Goal: Task Accomplishment & Management: Use online tool/utility

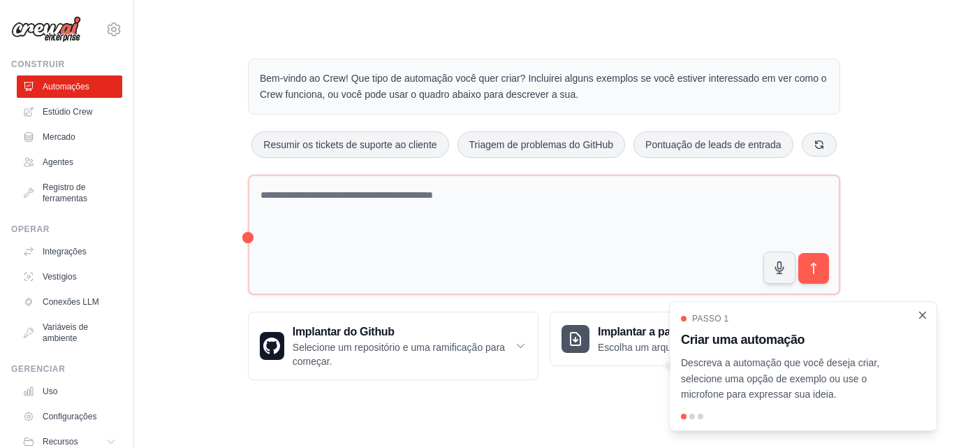
click at [921, 318] on icon "Passo a passo detalhado" at bounding box center [923, 315] width 6 height 6
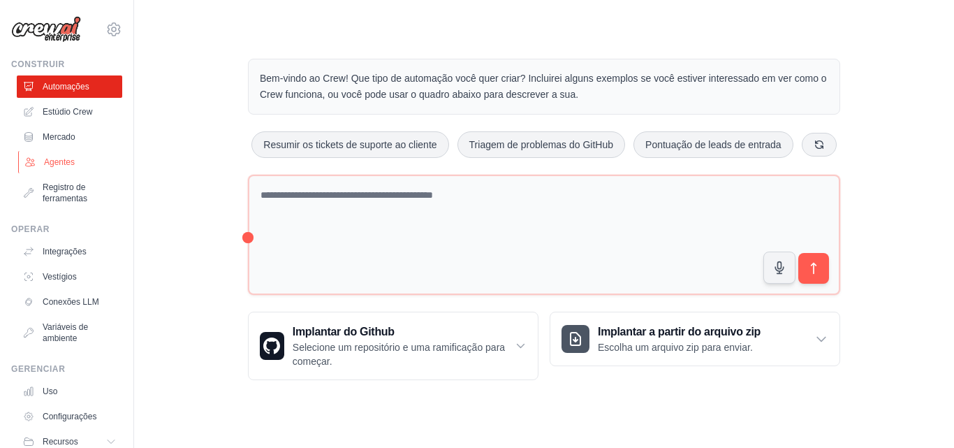
click at [79, 161] on link "Agentes" at bounding box center [71, 162] width 106 height 22
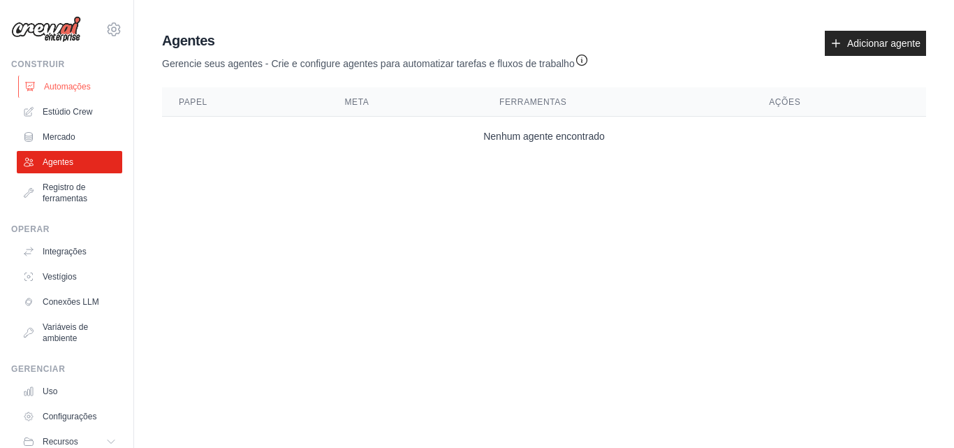
click at [54, 82] on font "Automações" at bounding box center [67, 87] width 47 height 10
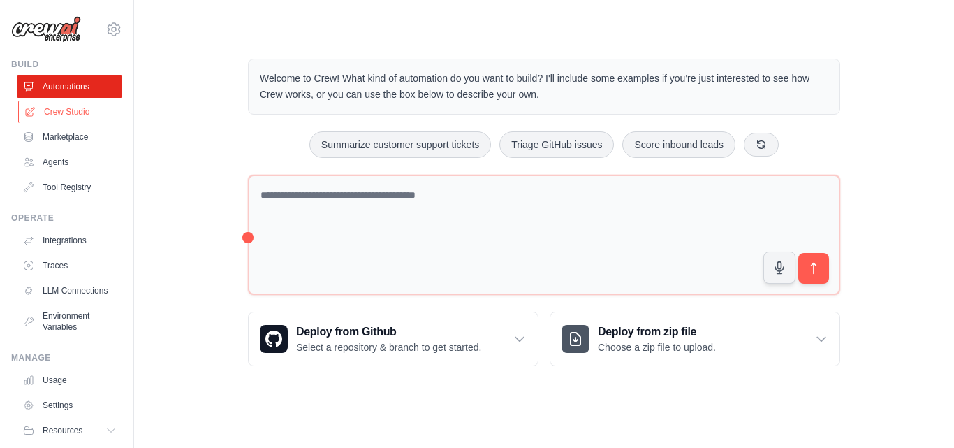
click at [77, 116] on link "Crew Studio" at bounding box center [71, 112] width 106 height 22
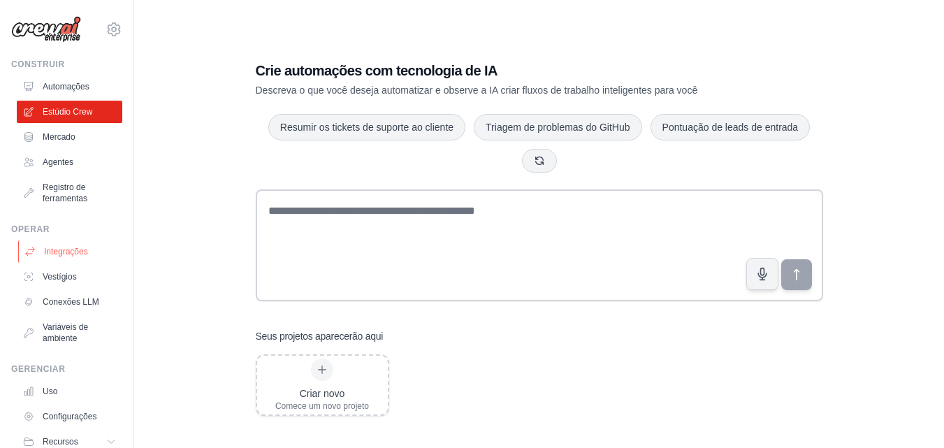
click at [57, 250] on font "Integrações" at bounding box center [66, 252] width 44 height 10
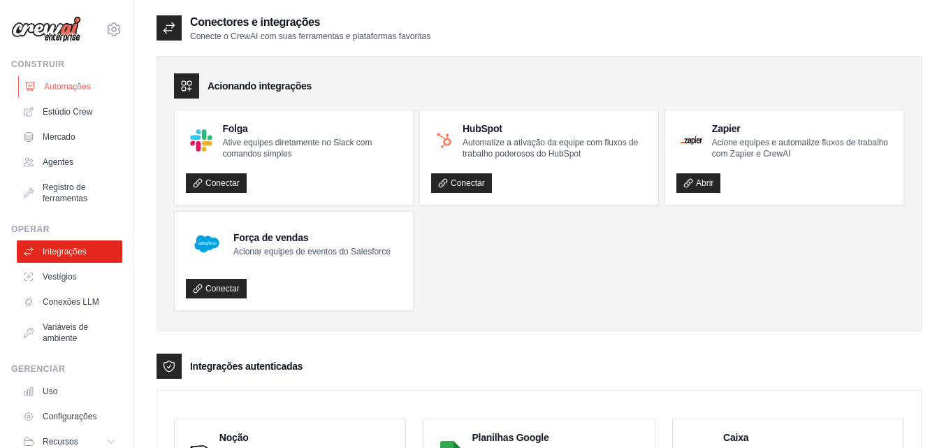
click at [82, 92] on link "Automações" at bounding box center [71, 86] width 106 height 22
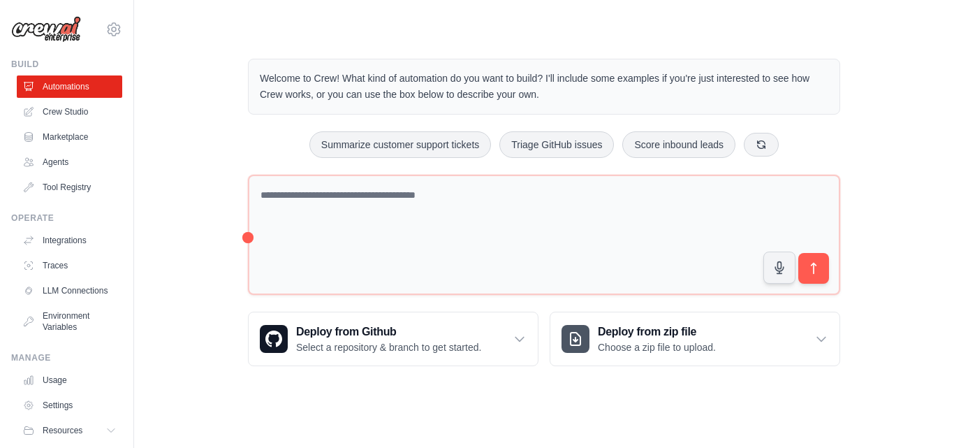
drag, startPoint x: 198, startPoint y: 120, endPoint x: 529, endPoint y: 41, distance: 340.5
click at [529, 41] on div "Welcome to Crew! What kind of automation do you want to build? I'll include som…" at bounding box center [544, 212] width 626 height 352
click at [612, 321] on div "Deploy from zip file Choose a zip file to upload." at bounding box center [695, 338] width 289 height 53
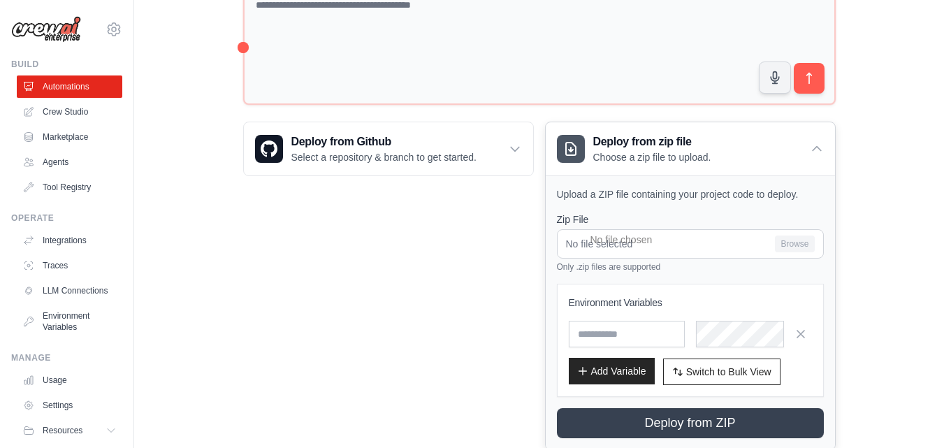
scroll to position [210, 0]
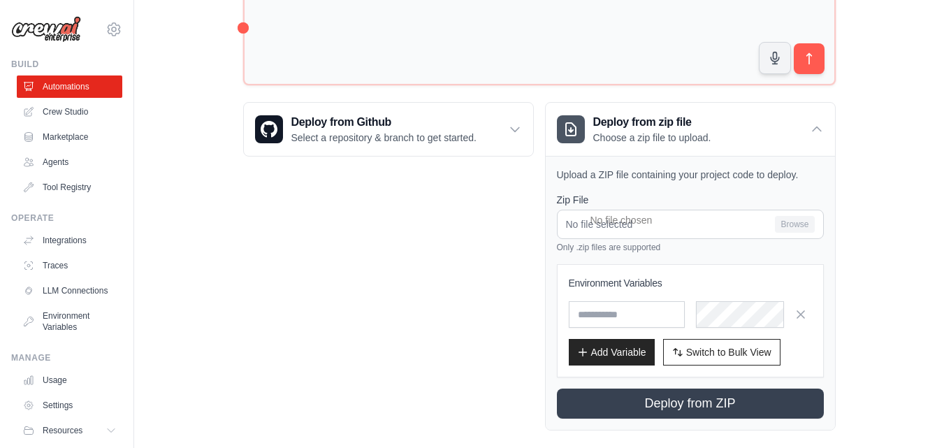
click at [799, 317] on div "Step 1 Create an automation Describe the automation you want to build, select a…" at bounding box center [793, 373] width 255 height 124
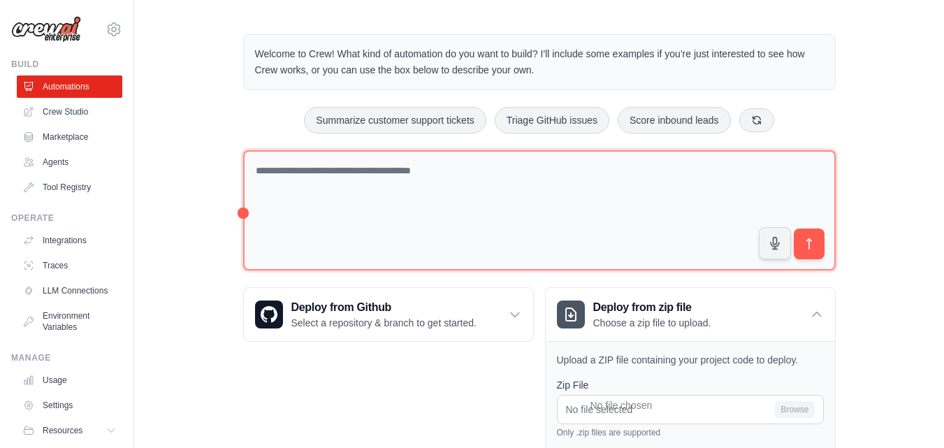
scroll to position [0, 0]
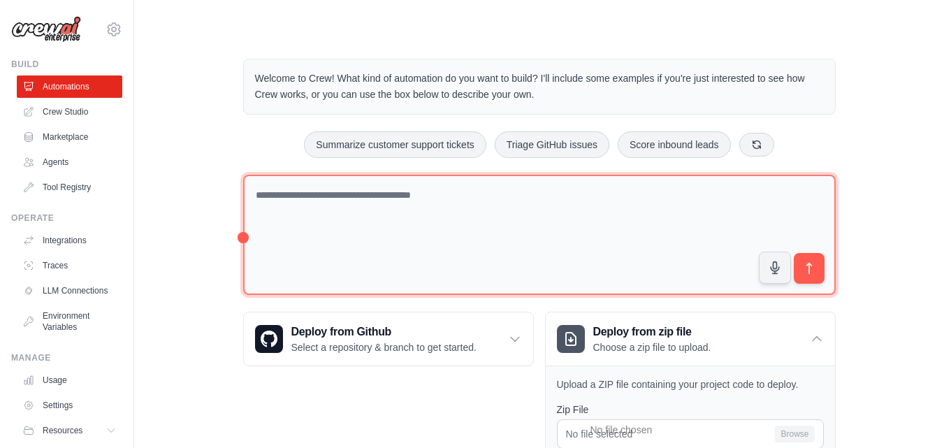
click at [433, 198] on textarea at bounding box center [539, 235] width 592 height 121
paste textarea "**********"
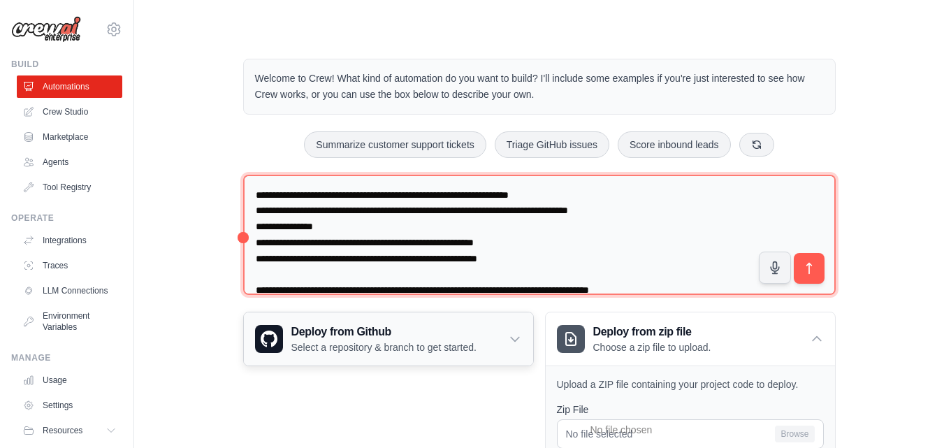
scroll to position [352, 0]
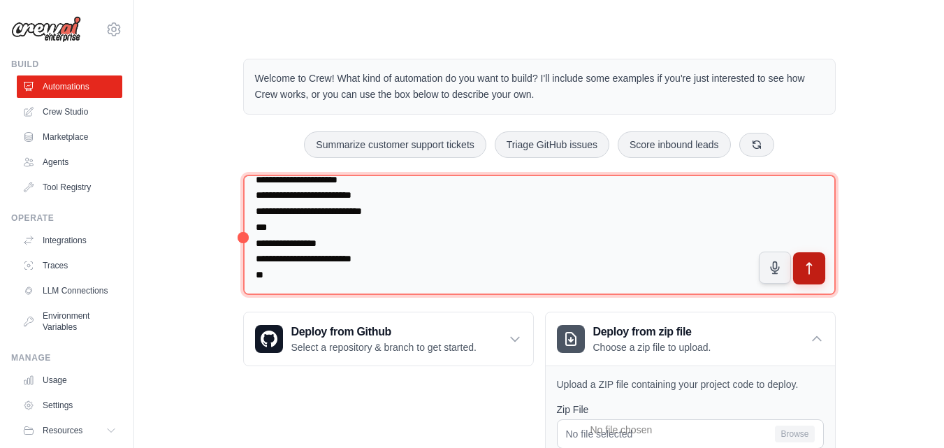
type textarea "**********"
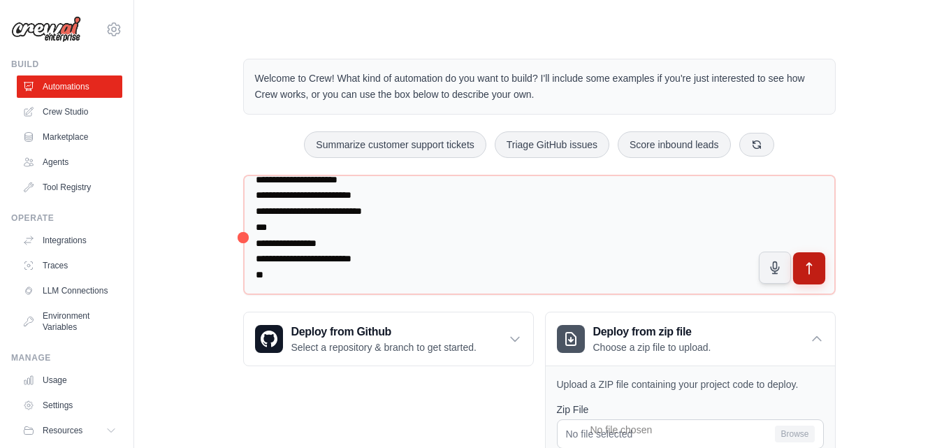
click at [809, 270] on icon "submit" at bounding box center [808, 268] width 5 height 11
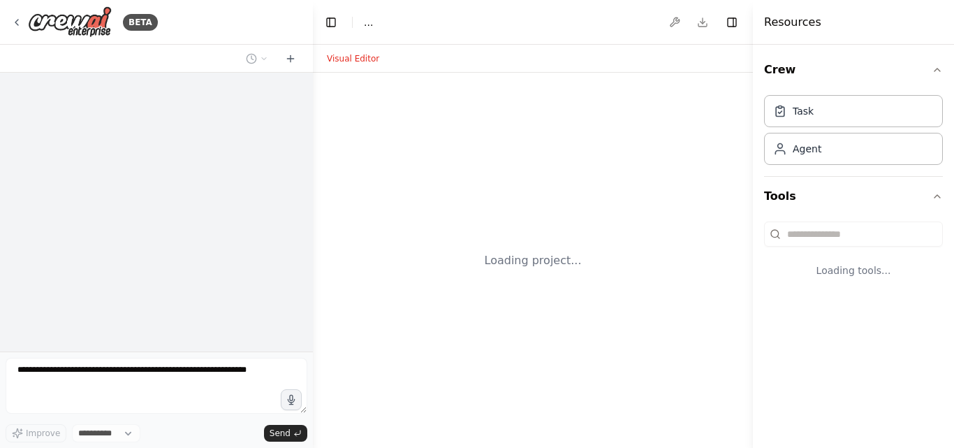
select select "****"
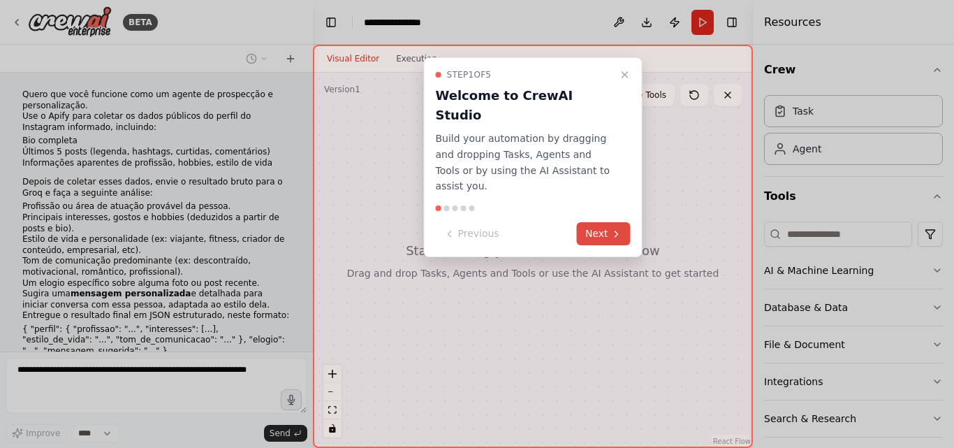
scroll to position [71, 0]
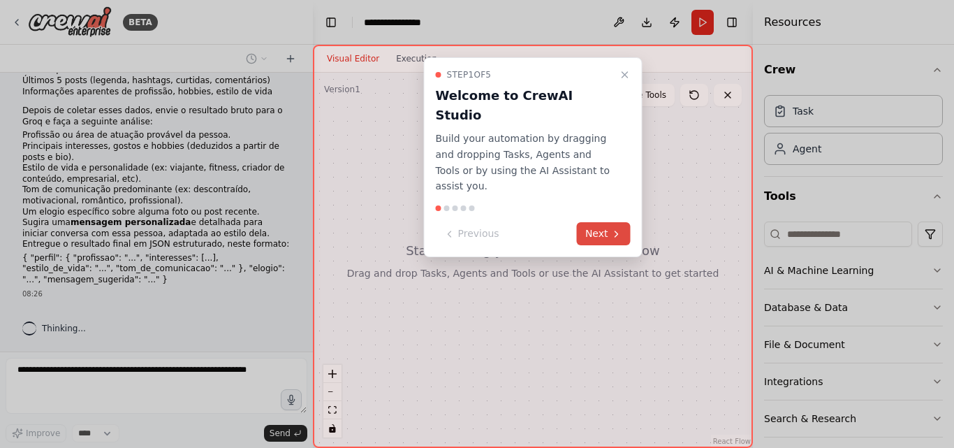
click at [611, 228] on icon at bounding box center [616, 233] width 11 height 11
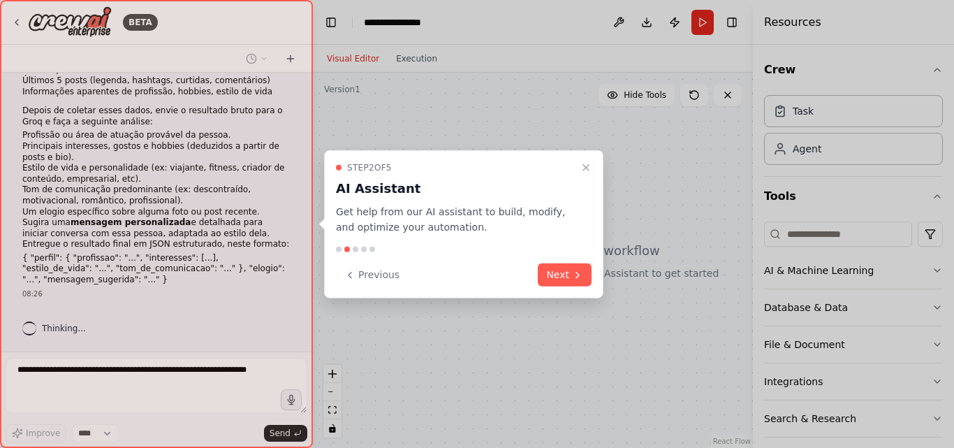
click at [558, 269] on button "Next" at bounding box center [565, 274] width 54 height 23
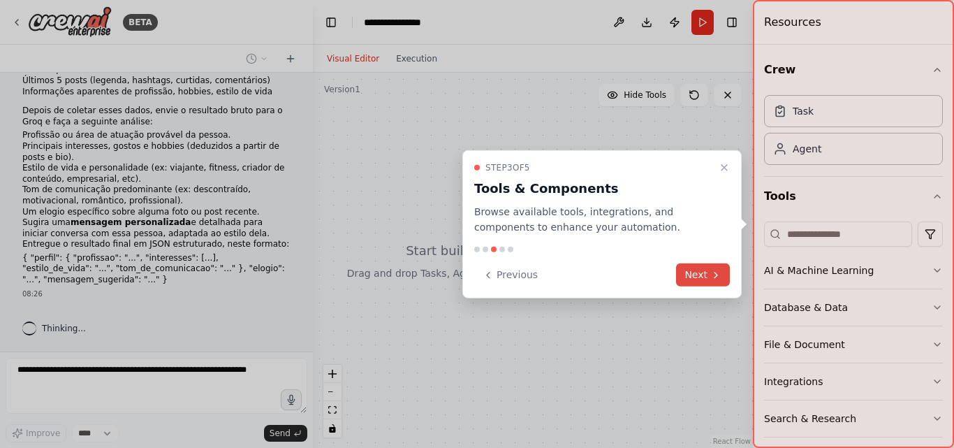
click at [714, 271] on icon at bounding box center [716, 274] width 11 height 11
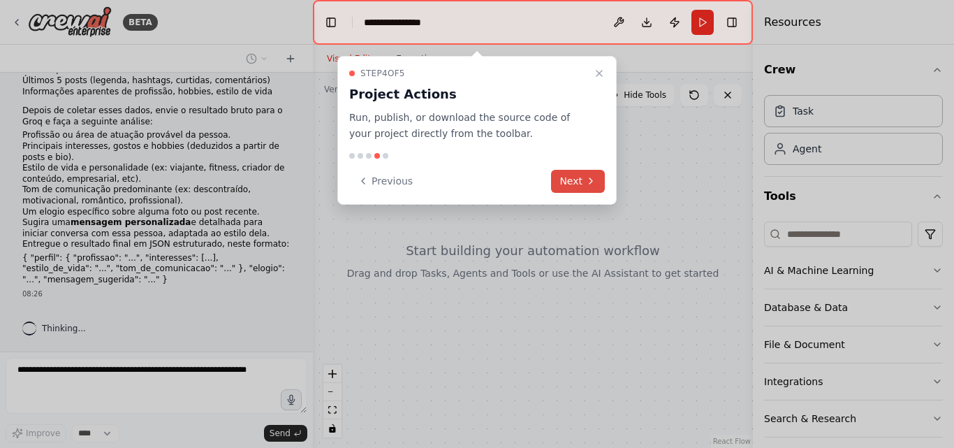
click at [592, 180] on icon at bounding box center [590, 180] width 11 height 11
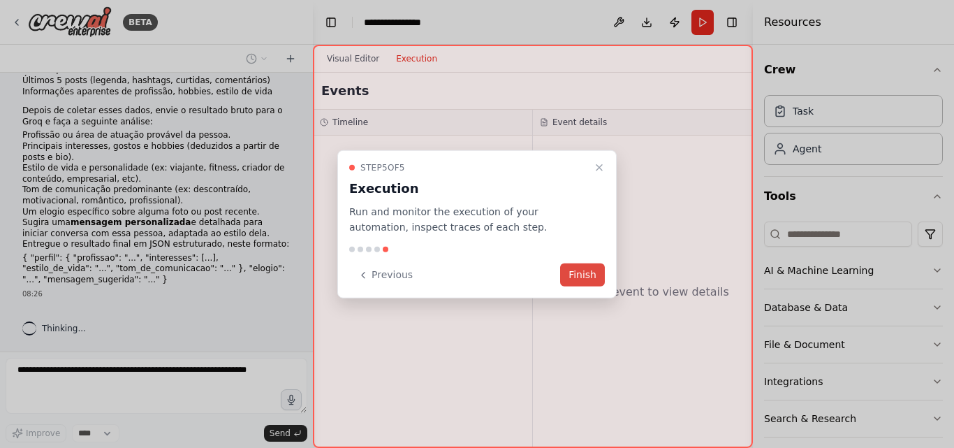
click at [583, 272] on button "Finish" at bounding box center [582, 274] width 45 height 23
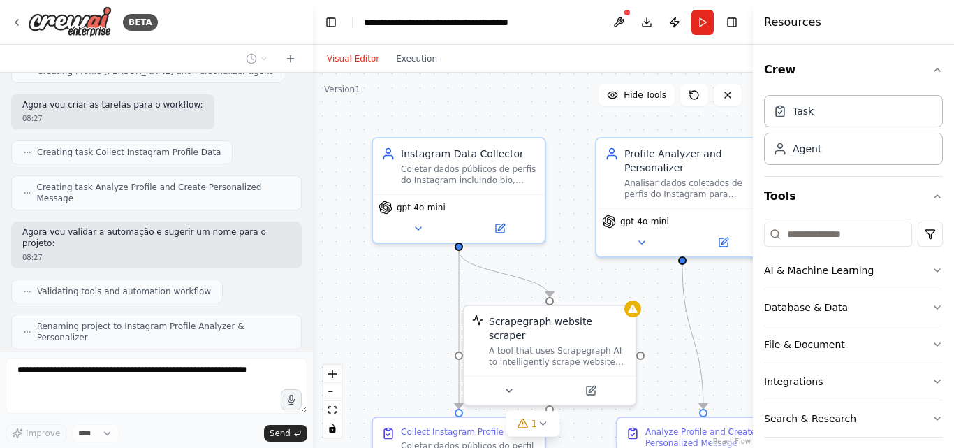
scroll to position [928, 0]
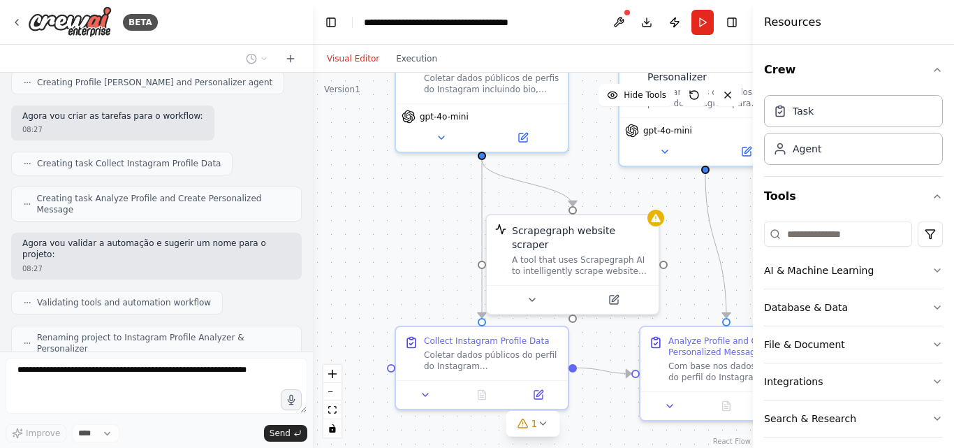
drag, startPoint x: 577, startPoint y: 273, endPoint x: 588, endPoint y: 177, distance: 97.1
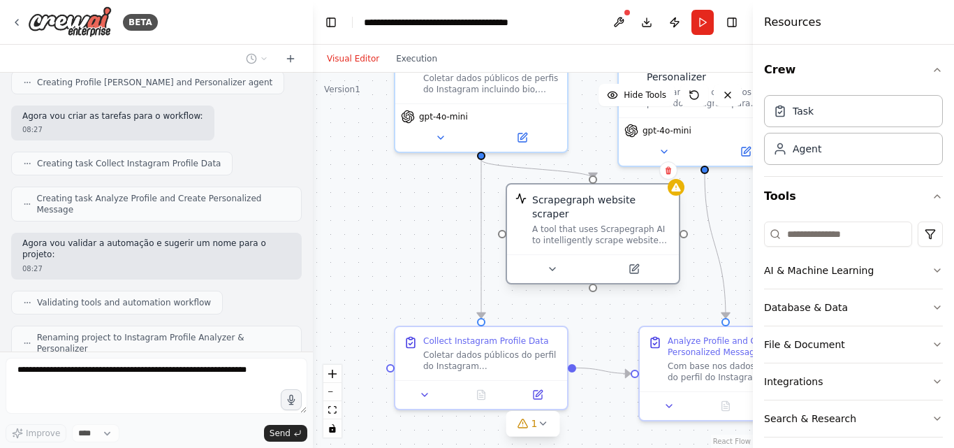
drag, startPoint x: 585, startPoint y: 254, endPoint x: 603, endPoint y: 226, distance: 32.7
click at [603, 226] on div "A tool that uses Scrapegraph AI to intelligently scrape website content." at bounding box center [601, 235] width 138 height 22
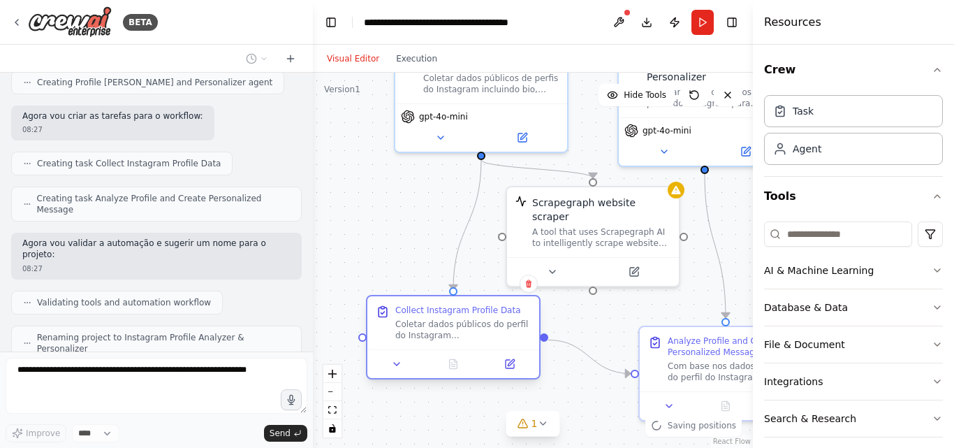
drag, startPoint x: 490, startPoint y: 354, endPoint x: 457, endPoint y: 323, distance: 45.5
click at [457, 323] on div "Coletar dados públicos do perfil do Instagram {instagram_profile} incluindo: - …" at bounding box center [463, 330] width 136 height 22
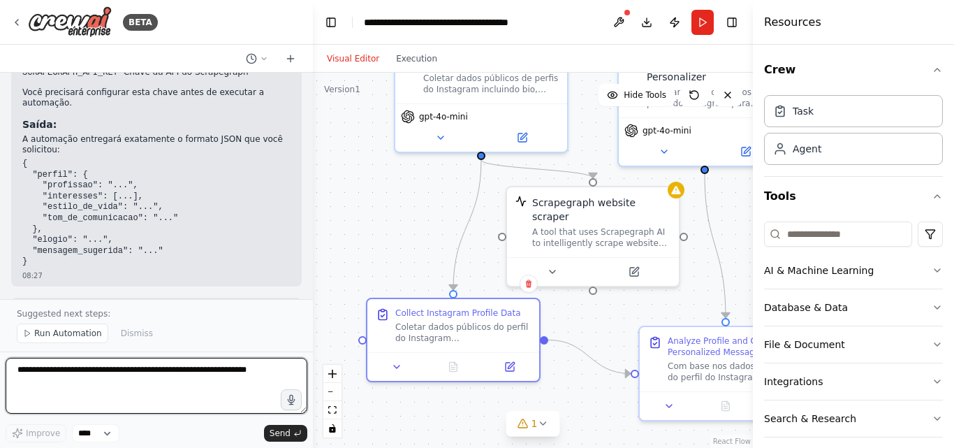
scroll to position [1586, 0]
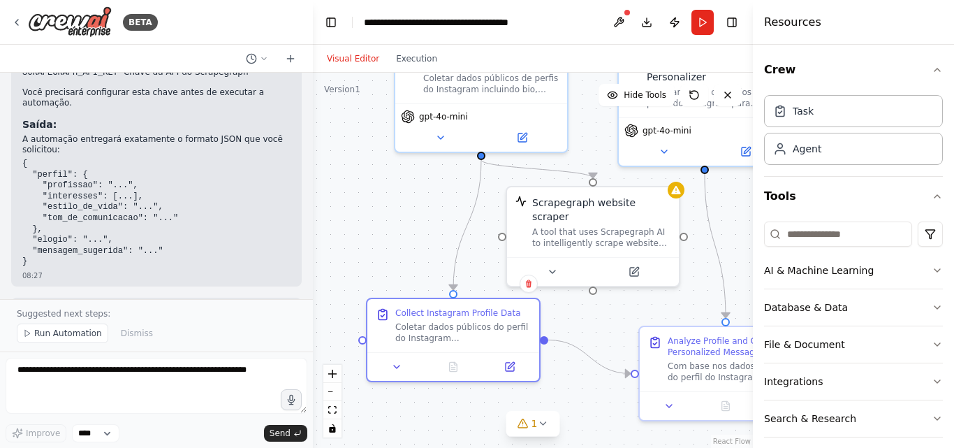
drag, startPoint x: 313, startPoint y: 61, endPoint x: 328, endPoint y: 60, distance: 15.4
click at [328, 60] on div "Visual Editor Execution" at bounding box center [533, 59] width 440 height 28
click at [328, 20] on button "Toggle Left Sidebar" at bounding box center [331, 23] width 20 height 20
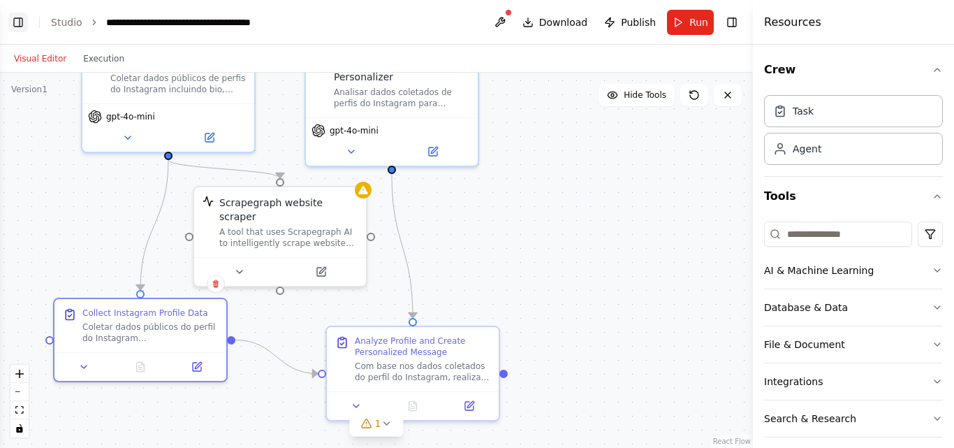
click at [22, 26] on button "Toggle Left Sidebar" at bounding box center [18, 23] width 20 height 20
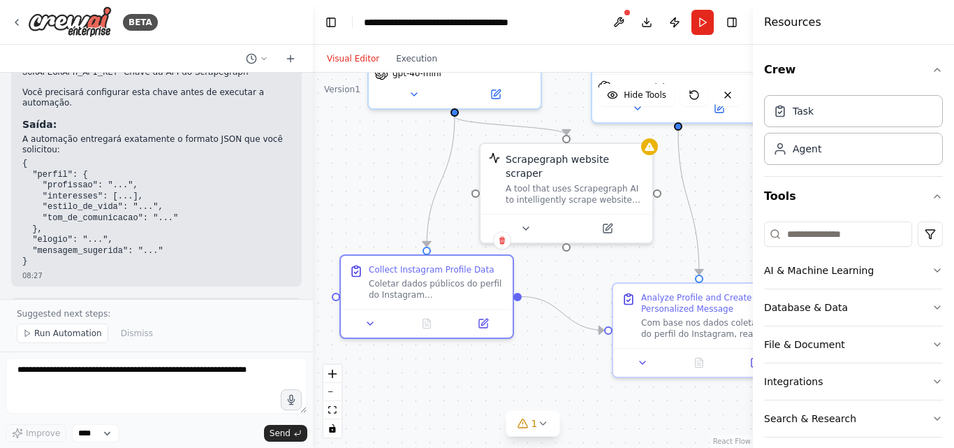
drag, startPoint x: 386, startPoint y: 252, endPoint x: 359, endPoint y: 208, distance: 51.4
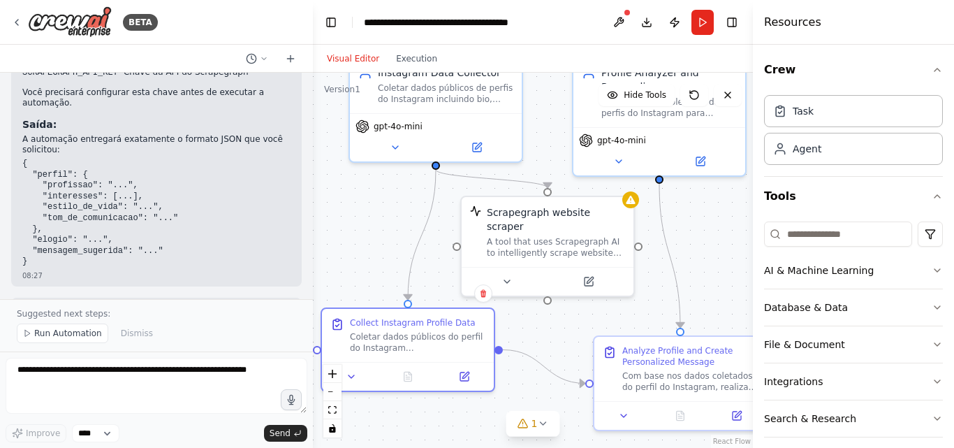
drag, startPoint x: 396, startPoint y: 236, endPoint x: 386, endPoint y: 259, distance: 25.0
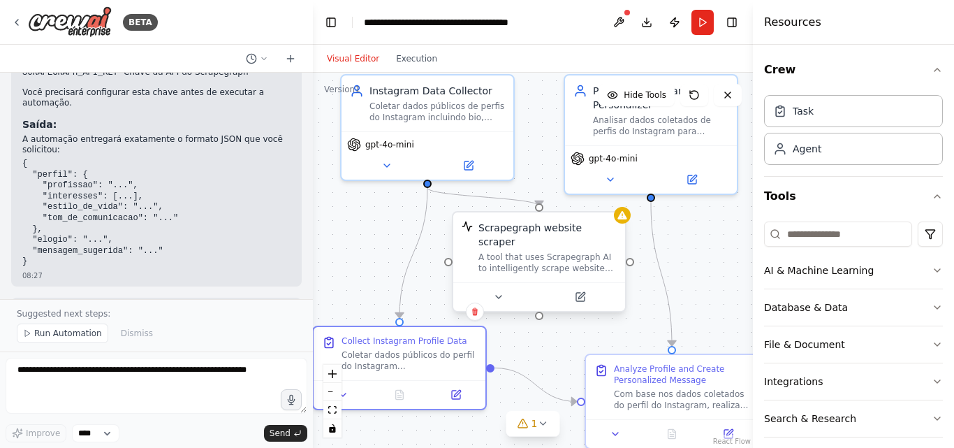
click at [531, 256] on div "A tool that uses Scrapegraph AI to intelligently scrape website content." at bounding box center [548, 263] width 138 height 22
click at [586, 289] on button at bounding box center [580, 297] width 79 height 17
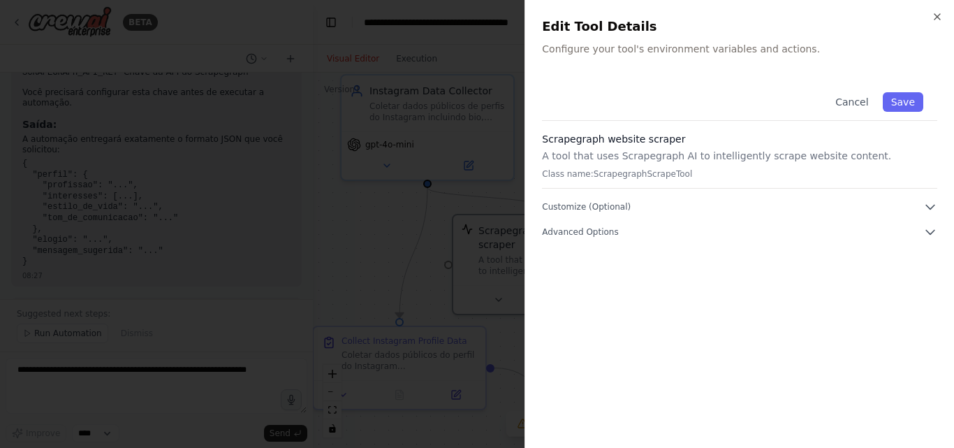
click at [442, 127] on div at bounding box center [477, 224] width 954 height 448
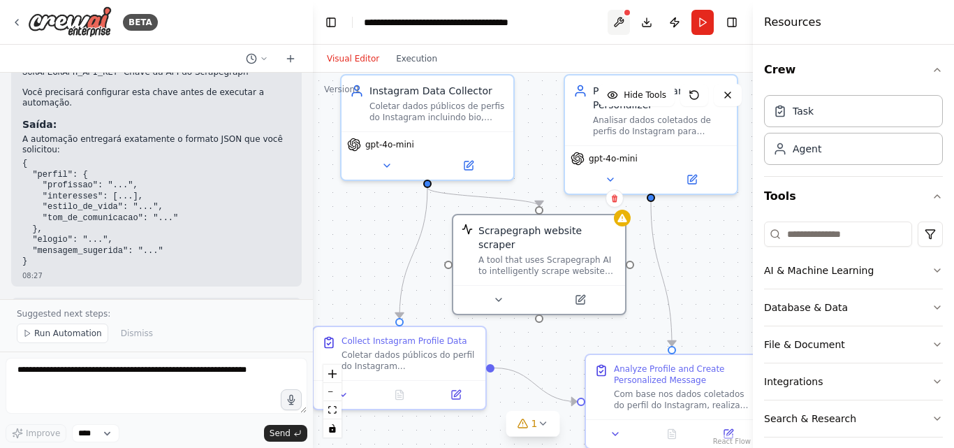
click at [618, 31] on button at bounding box center [619, 22] width 22 height 25
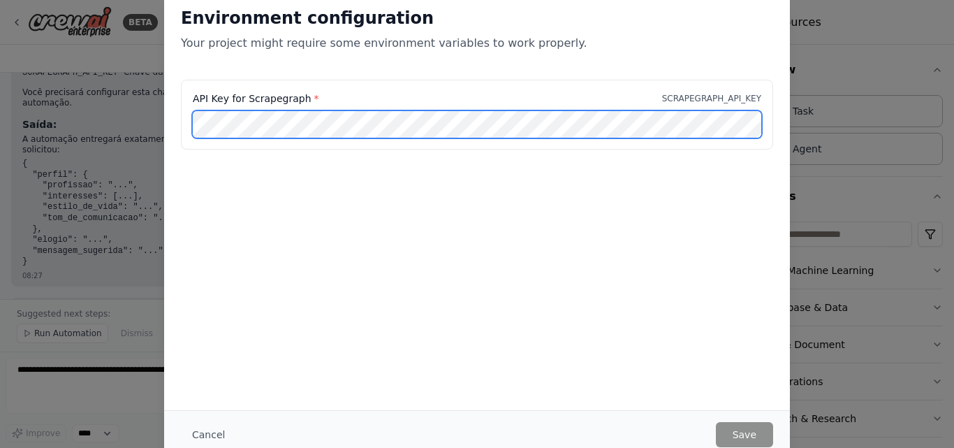
click at [166, 122] on div "API Key for Scrapegraph * SCRAPEGRAPH_API_KEY" at bounding box center [477, 123] width 626 height 87
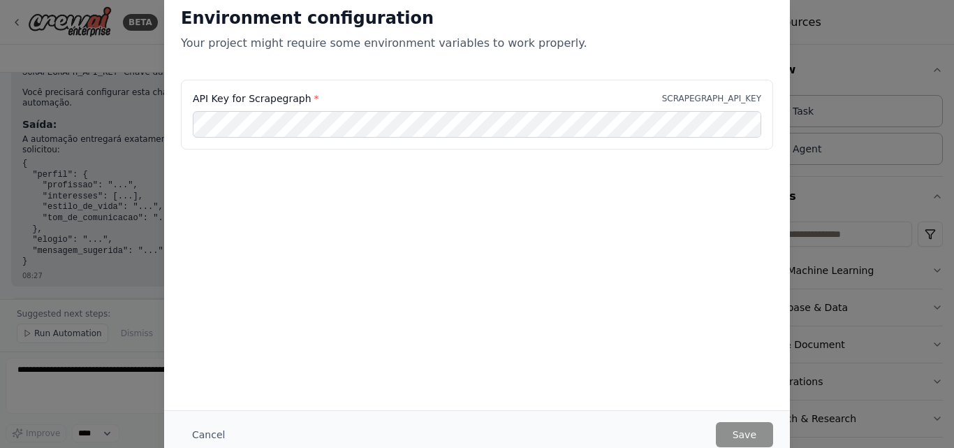
click at [269, 103] on label "API Key for Scrapegraph *" at bounding box center [256, 99] width 126 height 14
click at [274, 93] on label "API Key for Scrapegraph *" at bounding box center [256, 99] width 126 height 14
click at [746, 427] on button "Save" at bounding box center [744, 434] width 57 height 25
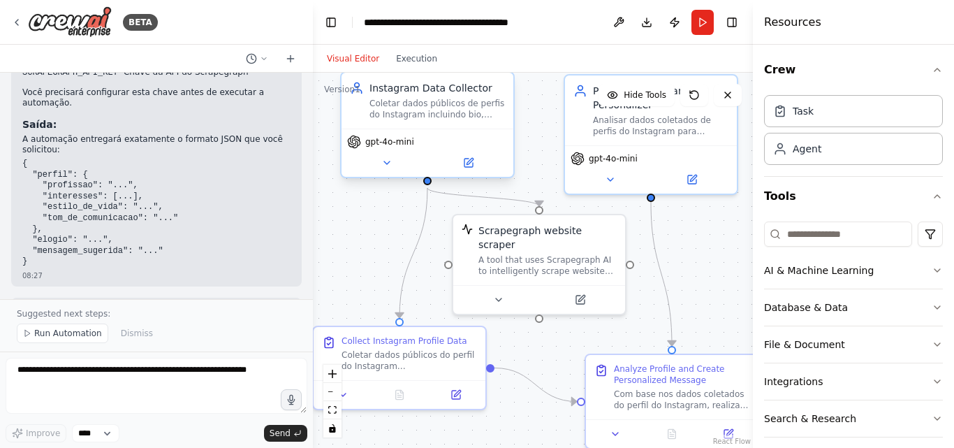
click at [424, 123] on div "Instagram Data Collector Coletar dados públicos de perfis do Instagram incluind…" at bounding box center [428, 101] width 172 height 56
click at [472, 168] on button at bounding box center [468, 162] width 79 height 17
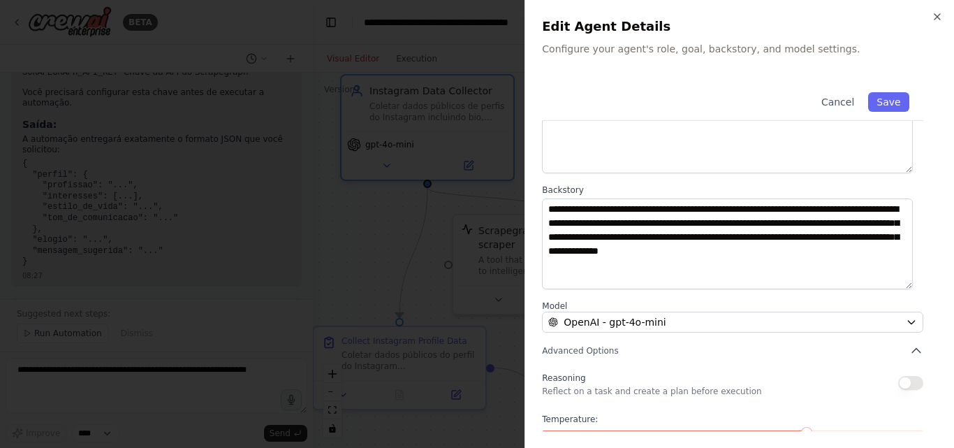
scroll to position [0, 0]
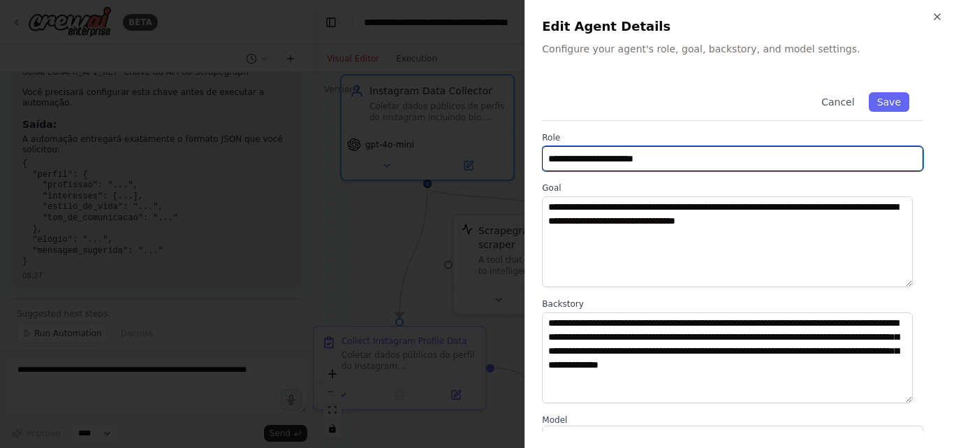
click at [620, 154] on input "**********" at bounding box center [732, 158] width 381 height 25
click at [682, 166] on input "**********" at bounding box center [732, 158] width 381 height 25
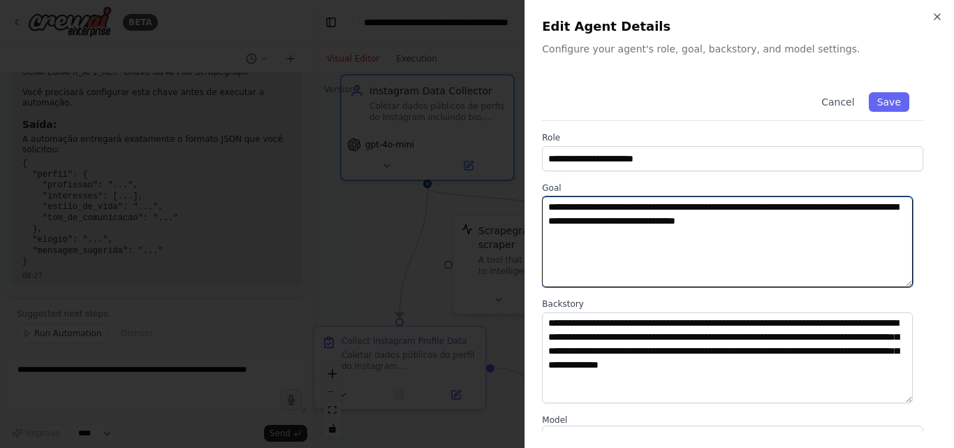
click at [627, 250] on textarea "**********" at bounding box center [727, 241] width 371 height 91
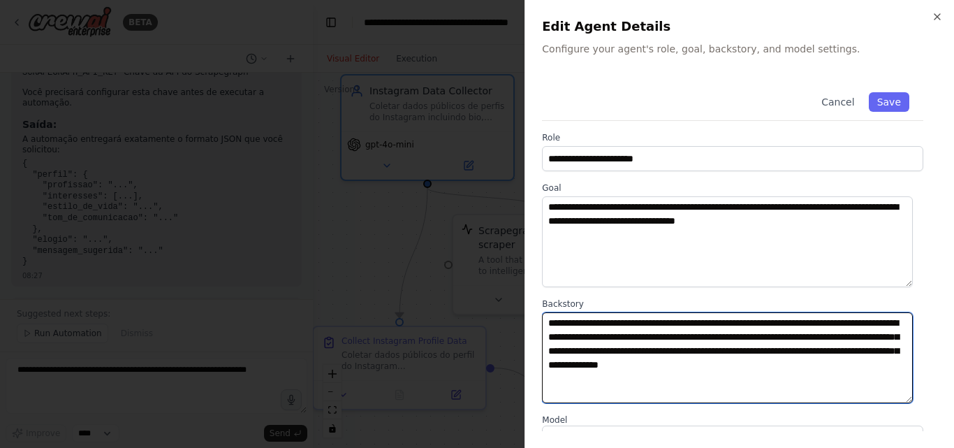
click at [705, 353] on textarea "**********" at bounding box center [727, 357] width 371 height 91
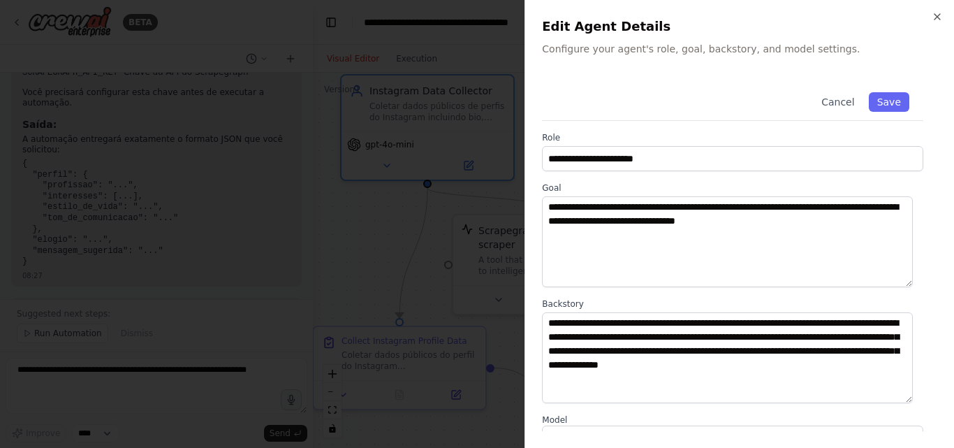
click at [478, 279] on div at bounding box center [477, 224] width 954 height 448
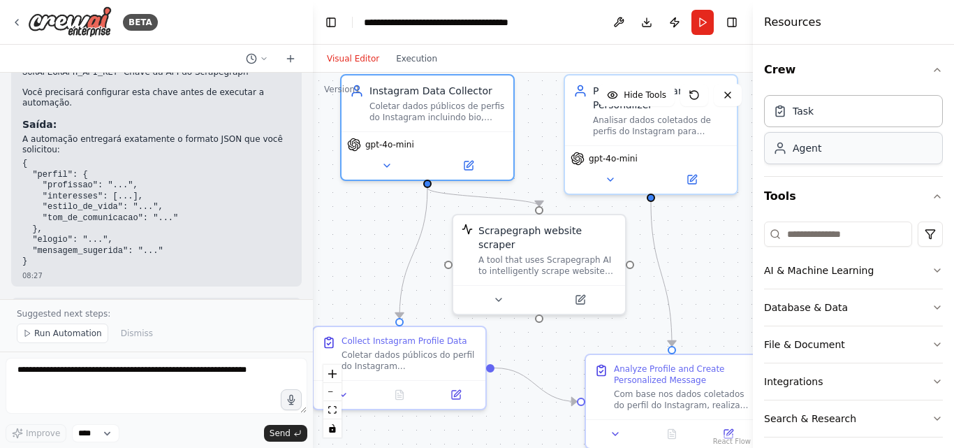
click at [829, 152] on div "Agent" at bounding box center [853, 148] width 179 height 32
click at [796, 159] on div "Agent" at bounding box center [853, 148] width 179 height 32
click at [801, 121] on div "Task" at bounding box center [853, 110] width 179 height 32
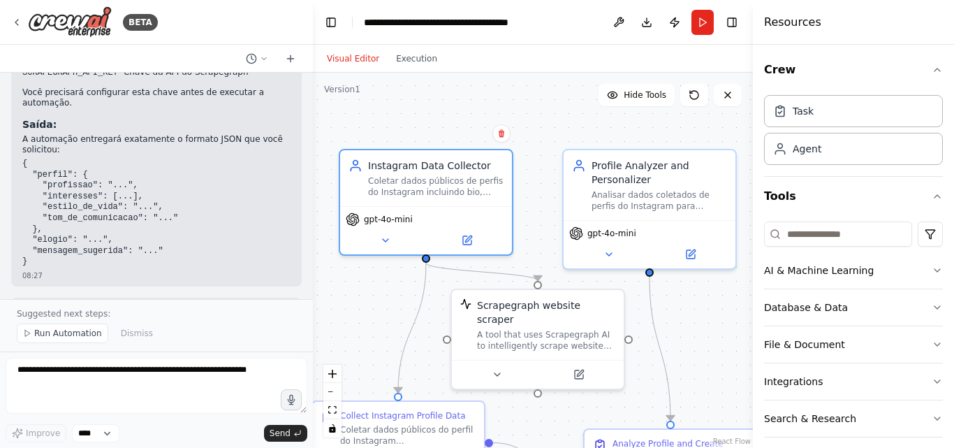
drag, startPoint x: 699, startPoint y: 247, endPoint x: 698, endPoint y: 317, distance: 70.6
click at [698, 317] on div ".deletable-edge-delete-btn { width: 20px; height: 20px; border: 0px solid #ffff…" at bounding box center [533, 260] width 440 height 375
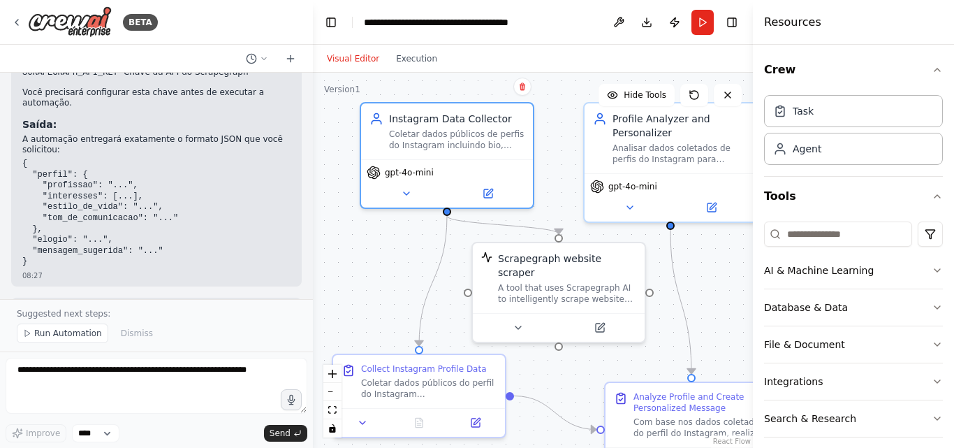
drag, startPoint x: 565, startPoint y: 143, endPoint x: 570, endPoint y: 48, distance: 95.8
click at [570, 39] on main "**********" at bounding box center [533, 224] width 440 height 448
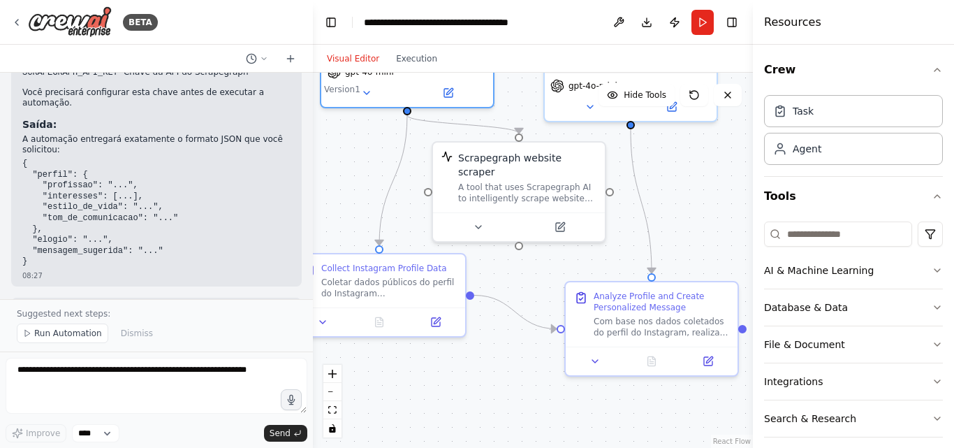
drag, startPoint x: 708, startPoint y: 280, endPoint x: 675, endPoint y: 210, distance: 77.8
click at [675, 210] on div ".deletable-edge-delete-btn { width: 20px; height: 20px; border: 0px solid #ffff…" at bounding box center [533, 260] width 440 height 375
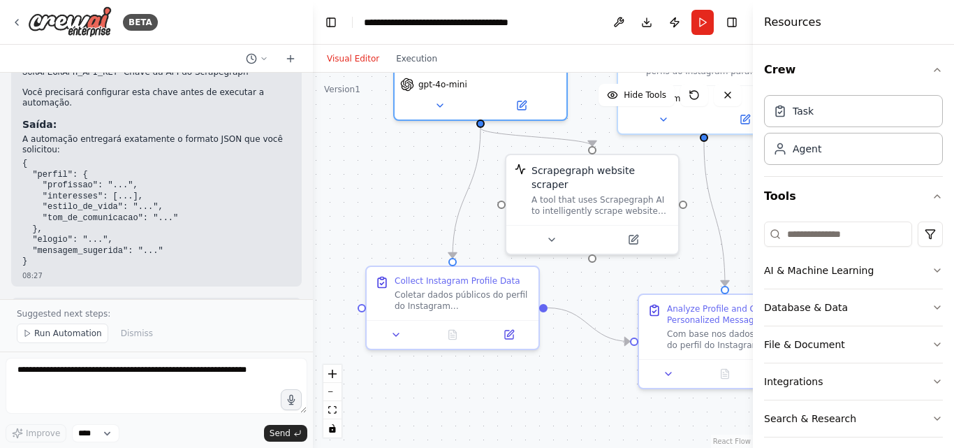
drag, startPoint x: 546, startPoint y: 272, endPoint x: 624, endPoint y: 279, distance: 78.6
click at [624, 279] on div ".deletable-edge-delete-btn { width: 20px; height: 20px; border: 0px solid #ffff…" at bounding box center [533, 260] width 440 height 375
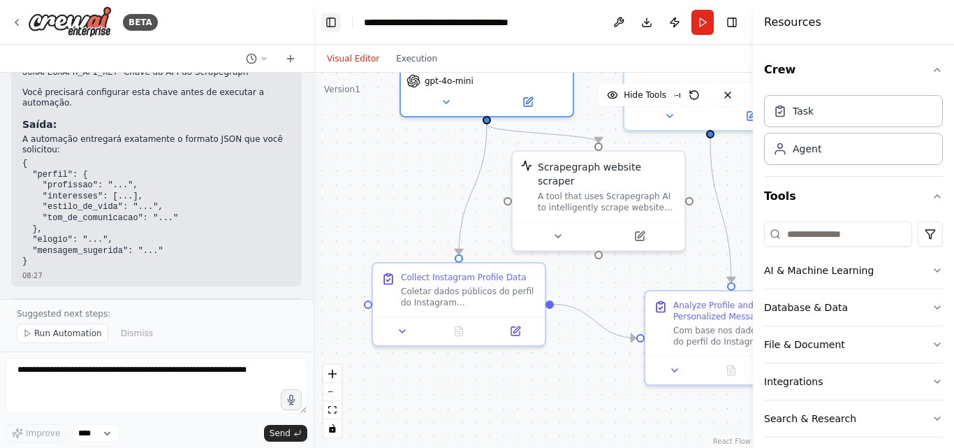
click at [329, 24] on button "Toggle Left Sidebar" at bounding box center [331, 23] width 20 height 20
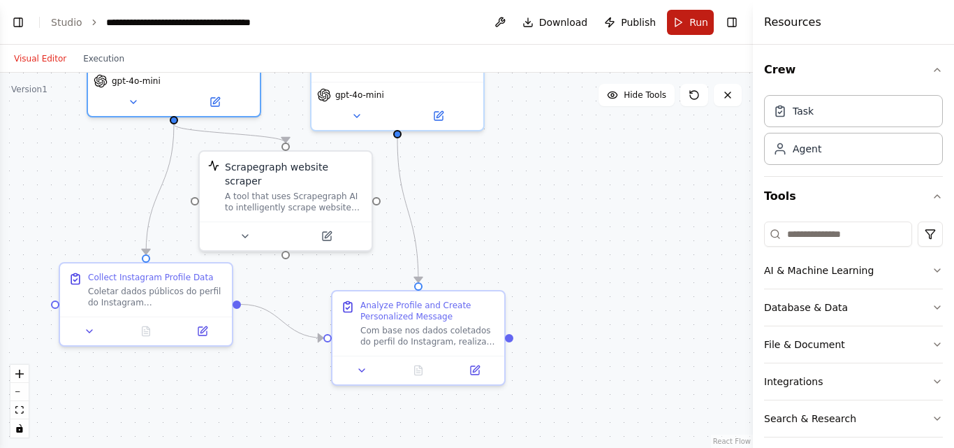
click at [681, 27] on button "Run" at bounding box center [690, 22] width 47 height 25
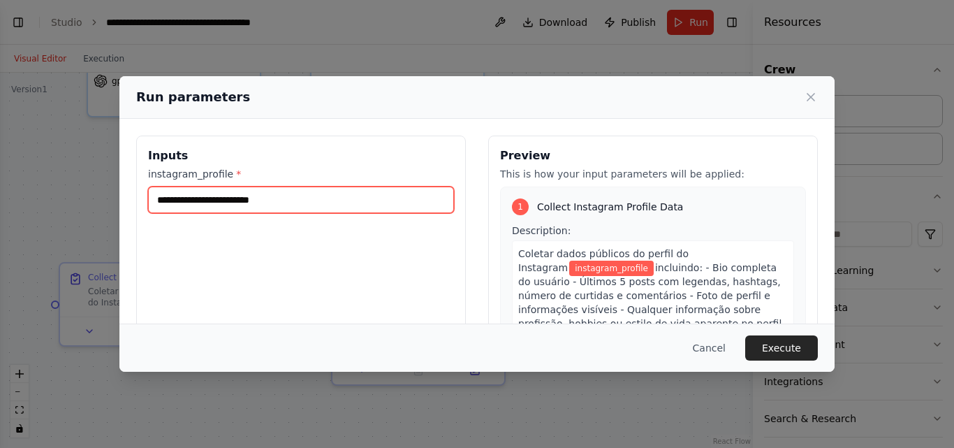
click at [330, 208] on input "instagram_profile *" at bounding box center [301, 200] width 306 height 27
click at [337, 204] on input "instagram_profile *" at bounding box center [301, 200] width 306 height 27
paste input "*********"
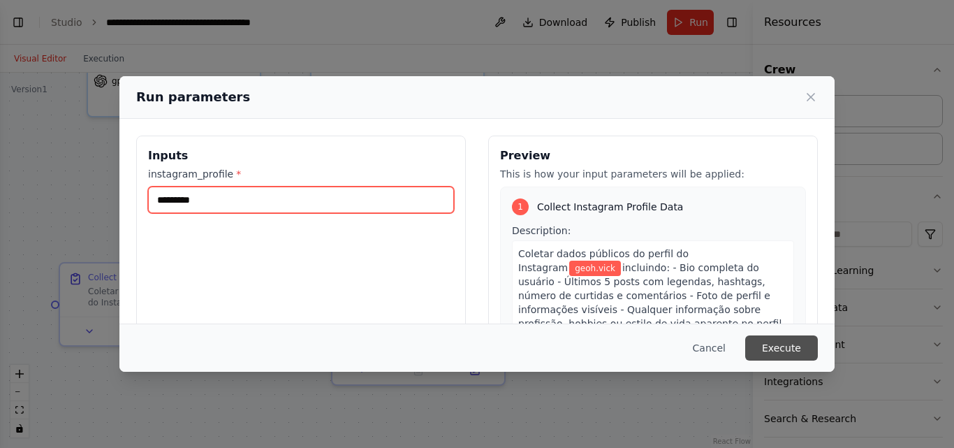
type input "*********"
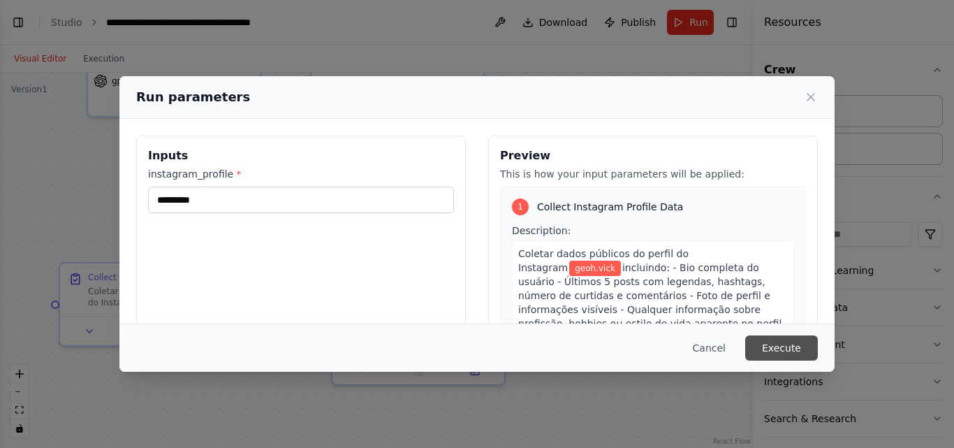
click at [781, 344] on button "Execute" at bounding box center [781, 347] width 73 height 25
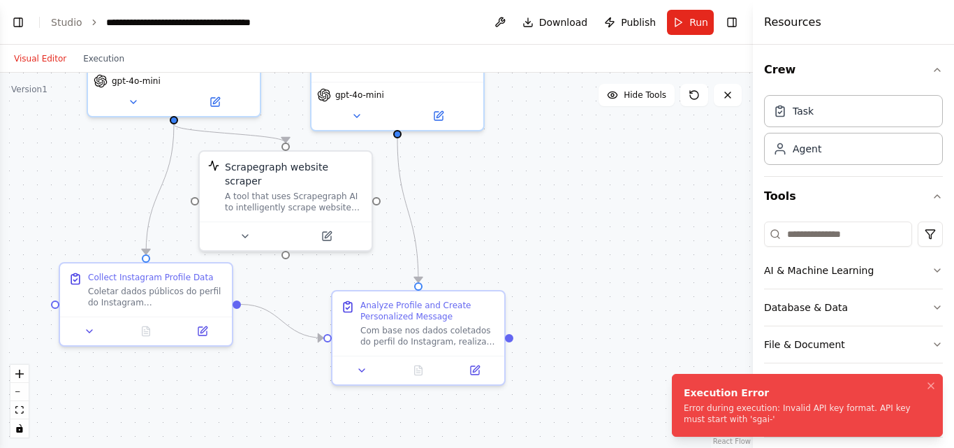
click at [743, 407] on div "Error during execution: Invalid API key format. API key must start with 'sgai-'" at bounding box center [805, 413] width 242 height 22
click at [713, 424] on div "Error during execution: Invalid API key format. API key must start with 'sgai-'" at bounding box center [805, 413] width 242 height 22
click at [79, 54] on button "Execution" at bounding box center [104, 58] width 58 height 17
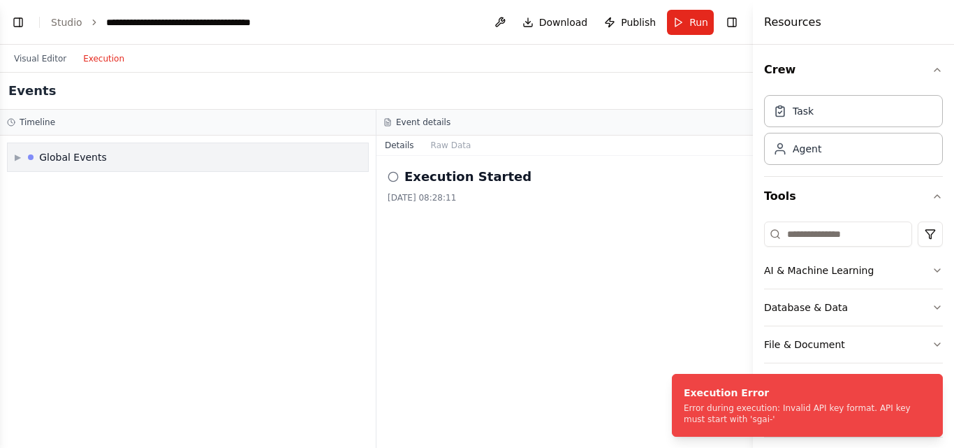
click at [110, 168] on div "▶ Global Events" at bounding box center [188, 157] width 361 height 28
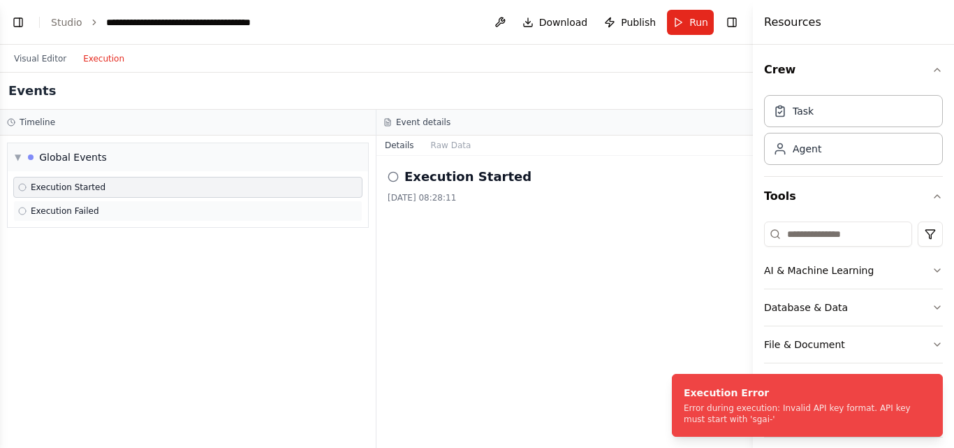
click at [78, 214] on span "Execution Failed" at bounding box center [65, 210] width 68 height 11
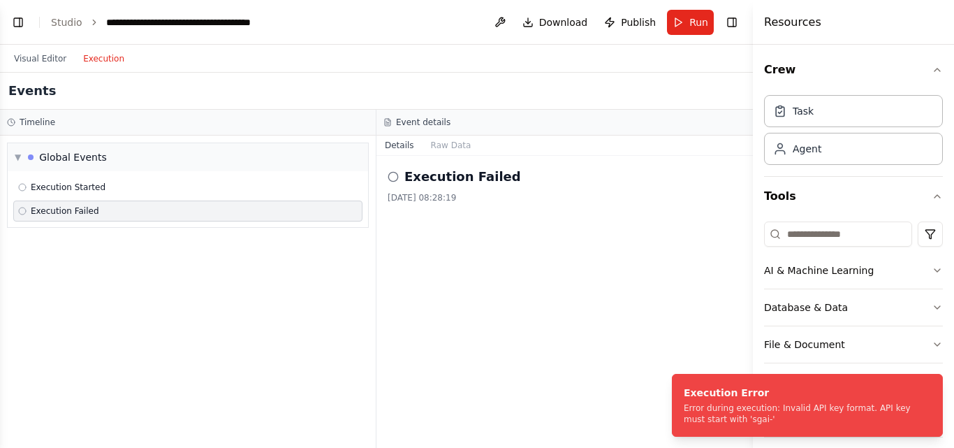
click at [388, 176] on circle at bounding box center [392, 176] width 9 height 9
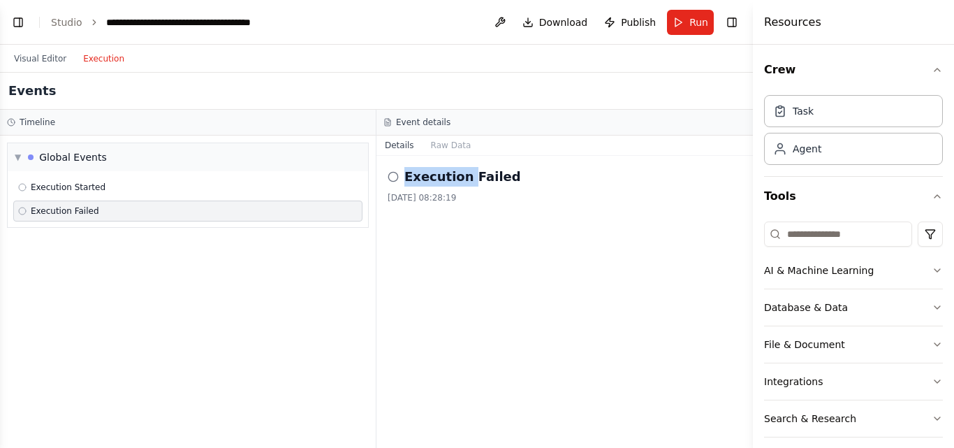
click at [389, 175] on circle at bounding box center [392, 176] width 9 height 9
click at [442, 150] on button "Raw Data" at bounding box center [451, 146] width 57 height 20
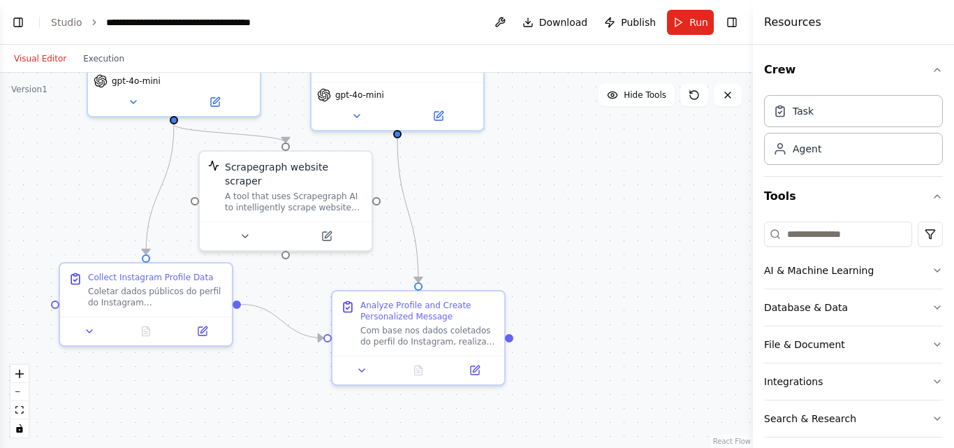
click at [53, 57] on button "Visual Editor" at bounding box center [40, 58] width 69 height 17
click at [291, 191] on div "A tool that uses Scrapegraph AI to intelligently scrape website content." at bounding box center [294, 199] width 138 height 22
click at [326, 228] on icon at bounding box center [326, 233] width 11 height 11
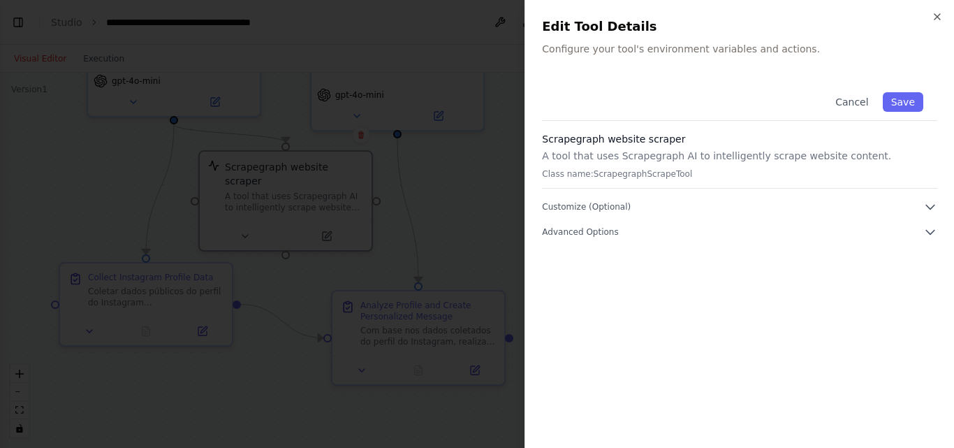
click at [469, 160] on div at bounding box center [477, 224] width 954 height 448
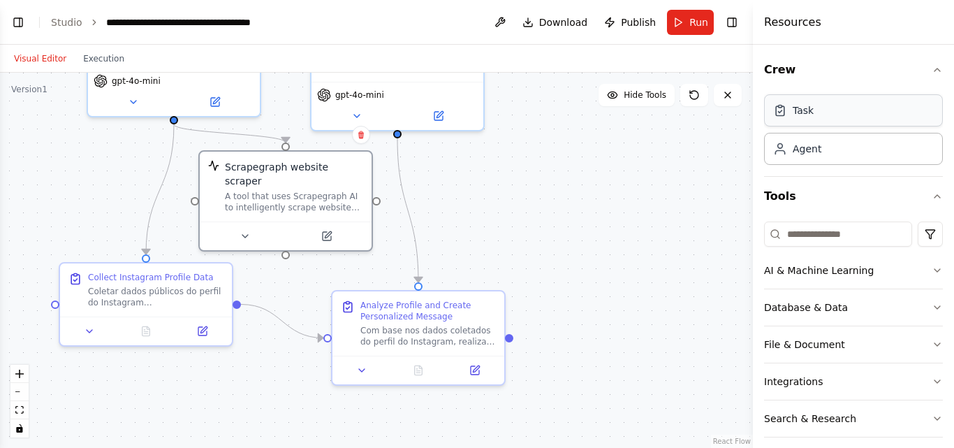
click at [791, 109] on div "Task" at bounding box center [793, 110] width 41 height 14
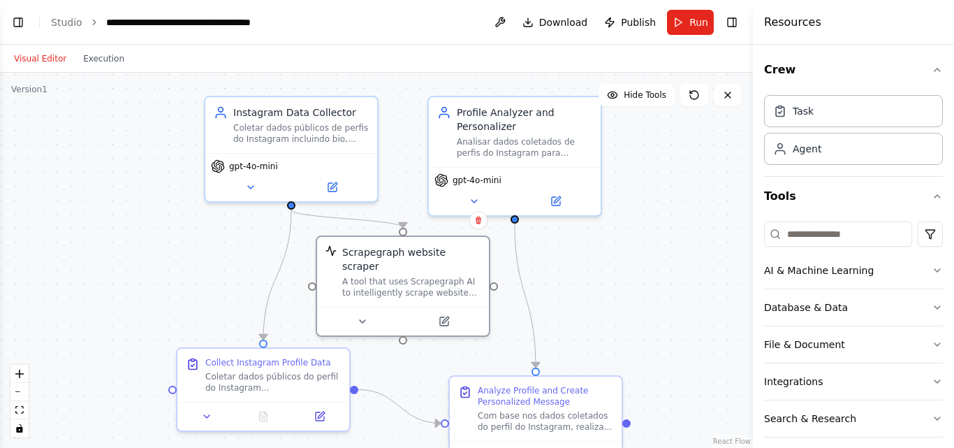
drag, startPoint x: 486, startPoint y: 201, endPoint x: 588, endPoint y: 297, distance: 139.9
click at [588, 297] on div ".deletable-edge-delete-btn { width: 20px; height: 20px; border: 0px solid #ffff…" at bounding box center [376, 260] width 753 height 375
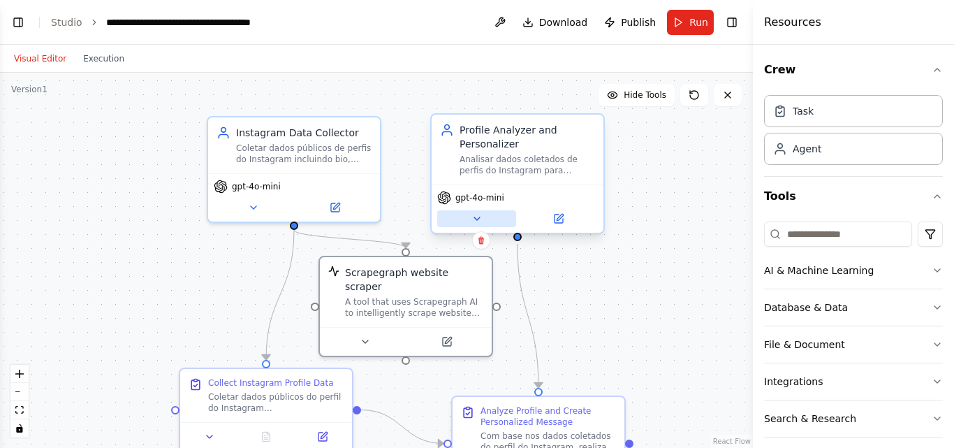
click at [481, 218] on icon at bounding box center [477, 218] width 11 height 11
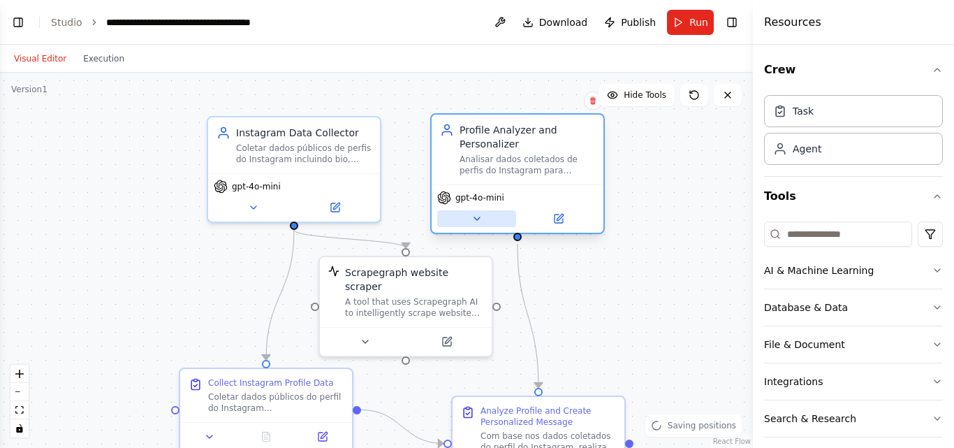
click at [484, 219] on button at bounding box center [476, 218] width 79 height 17
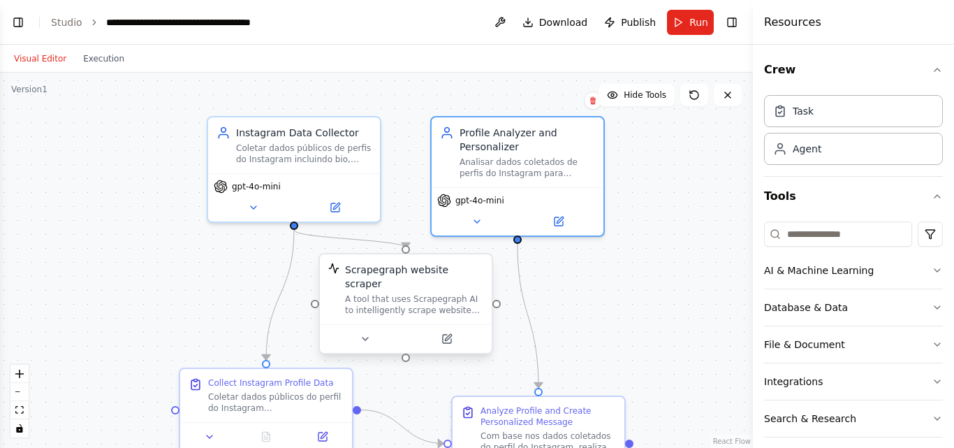
click at [389, 278] on div "Scrapegraph website scraper A tool that uses Scrapegraph AI to intelligently sc…" at bounding box center [414, 289] width 138 height 53
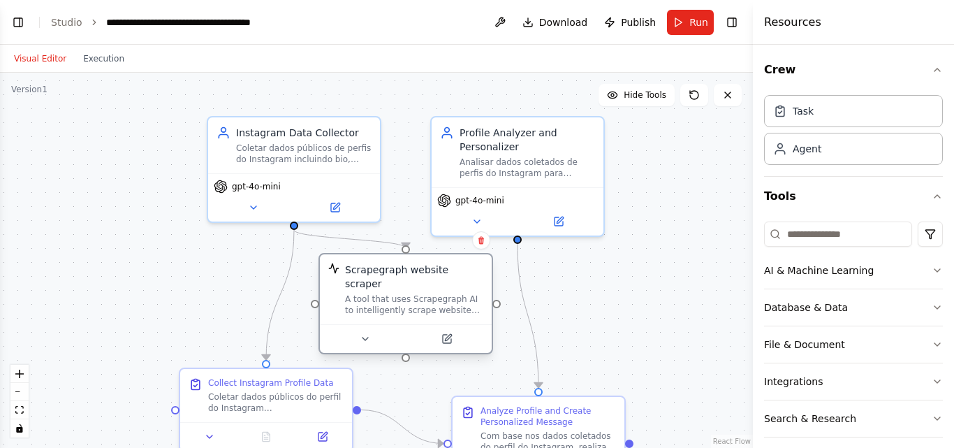
click at [395, 270] on div "Scrapegraph website scraper" at bounding box center [414, 277] width 138 height 28
click at [405, 297] on div "A tool that uses Scrapegraph AI to intelligently scrape website content." at bounding box center [414, 304] width 138 height 22
click at [463, 333] on button at bounding box center [446, 338] width 79 height 17
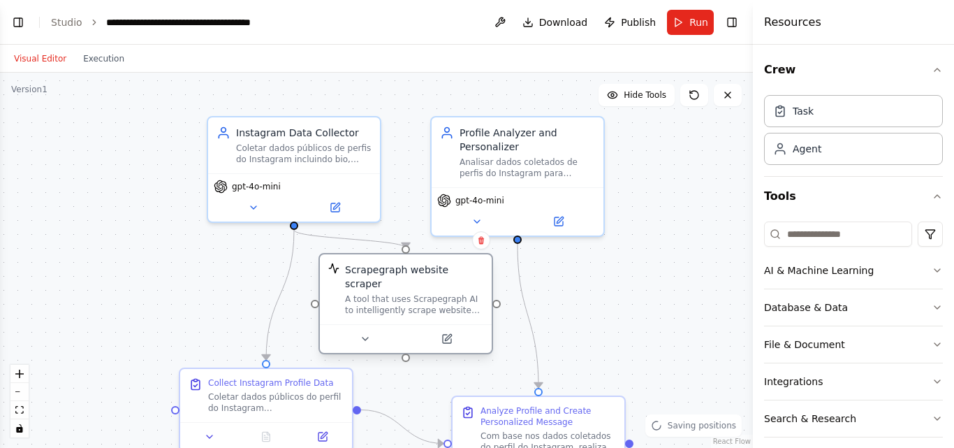
click at [430, 308] on div "Scrapegraph website scraper A tool that uses Scrapegraph AI to intelligently sc…" at bounding box center [406, 289] width 172 height 70
click at [447, 335] on icon at bounding box center [447, 339] width 8 height 8
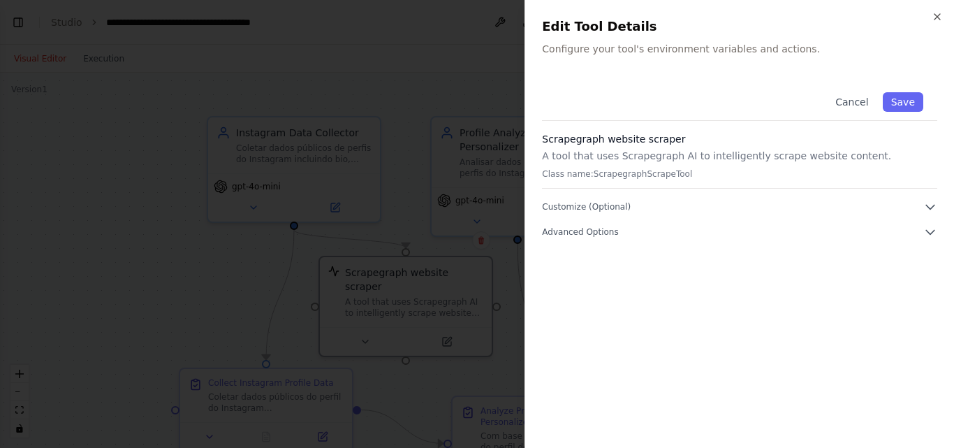
click at [676, 65] on div "Close Edit Tool Details Configure your tool's environment variables and actions…" at bounding box center [740, 224] width 430 height 448
click at [621, 133] on h3 "Scrapegraph website scraper" at bounding box center [739, 139] width 395 height 14
click at [592, 233] on span "Advanced Options" at bounding box center [580, 231] width 76 height 11
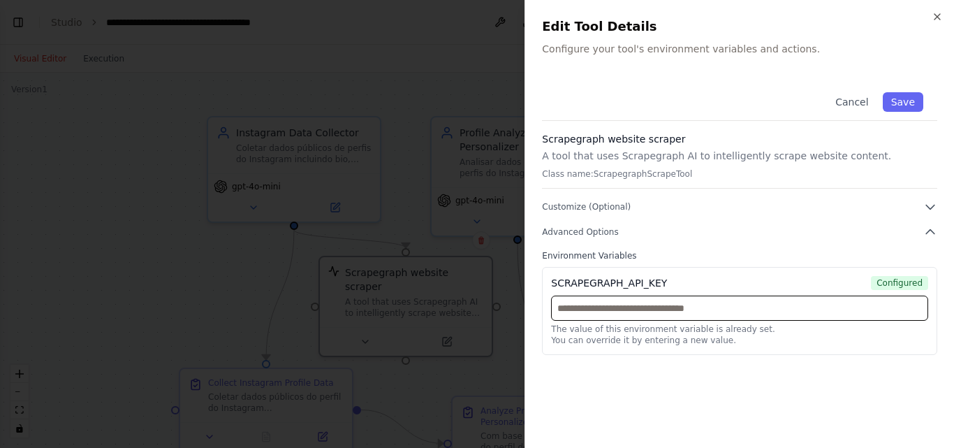
click at [693, 319] on input "text" at bounding box center [739, 308] width 377 height 25
paste input "*********"
type input "*********"
drag, startPoint x: 623, startPoint y: 309, endPoint x: 484, endPoint y: 296, distance: 139.6
click at [485, 300] on body "BETA Quero que você funcione como um agente de prospecção e personalização. Use…" at bounding box center [477, 224] width 954 height 448
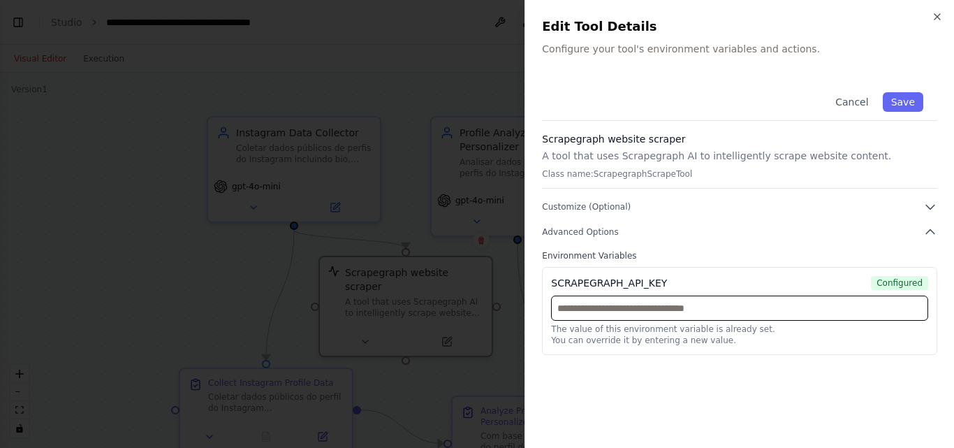
paste input "**********"
type input "**********"
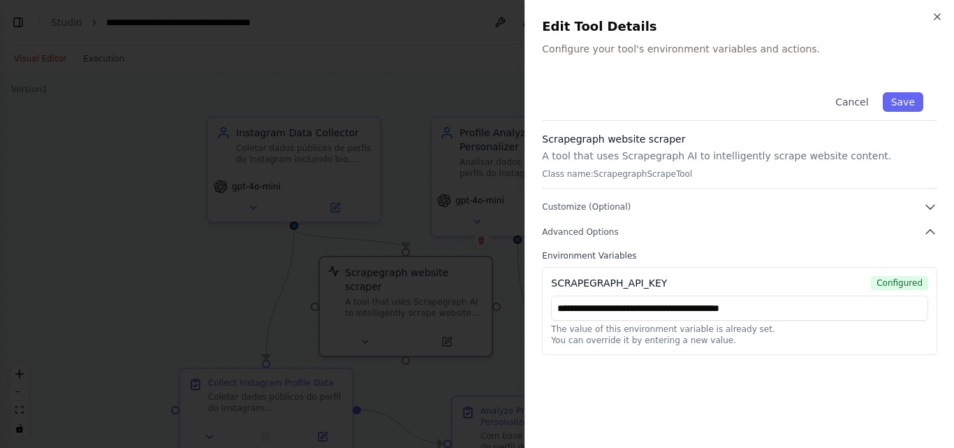
click at [911, 112] on div "Cancel Save" at bounding box center [739, 99] width 395 height 43
click at [911, 98] on button "Save" at bounding box center [903, 102] width 41 height 20
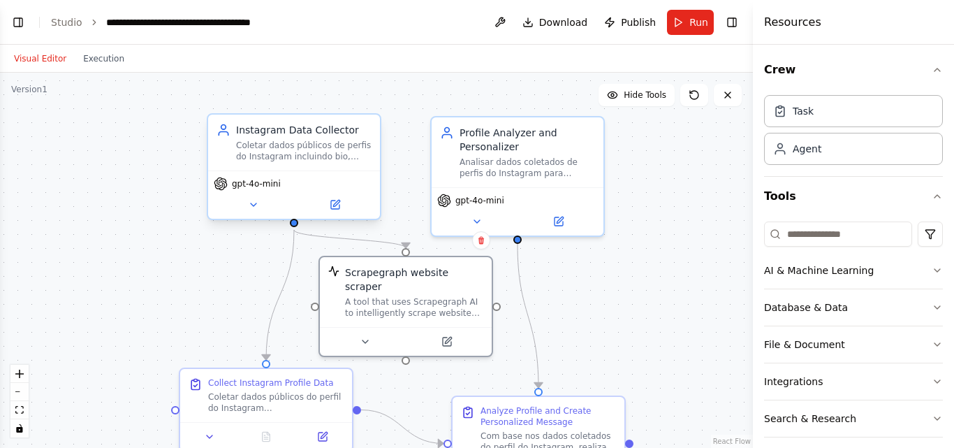
click at [323, 196] on div "gpt-4o-mini" at bounding box center [294, 194] width 172 height 48
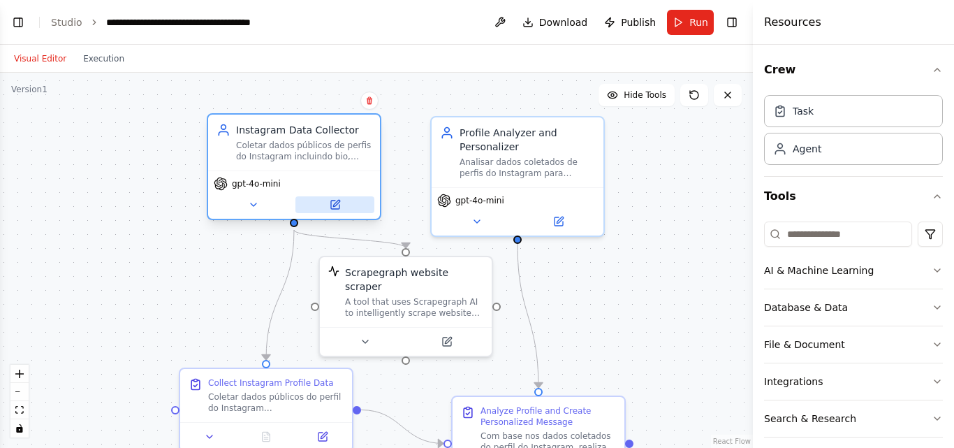
click at [333, 204] on icon at bounding box center [335, 205] width 8 height 8
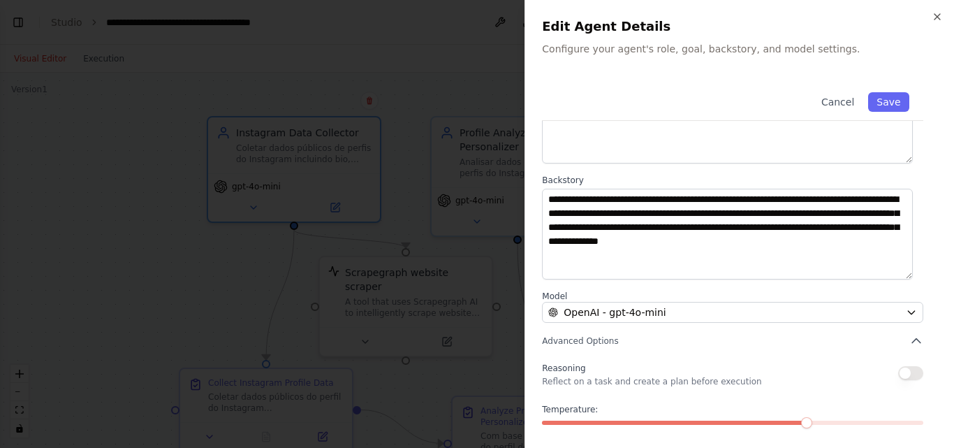
scroll to position [185, 0]
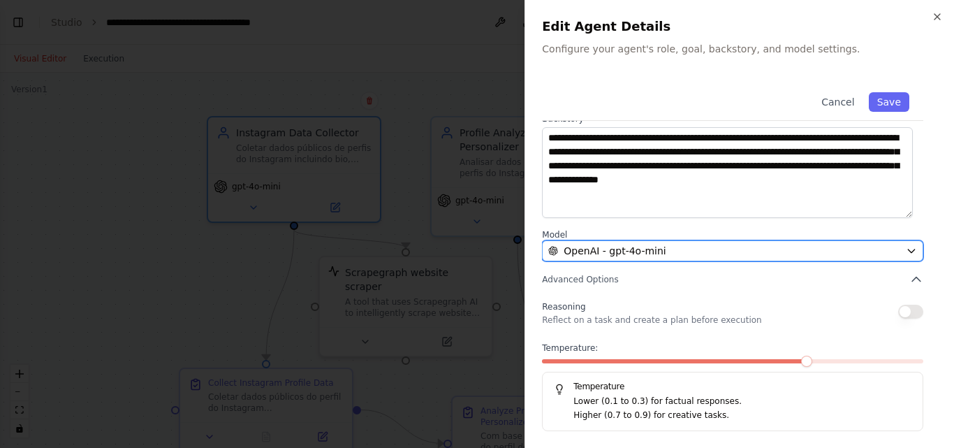
click at [633, 242] on button "OpenAI - gpt-4o-mini" at bounding box center [732, 250] width 381 height 21
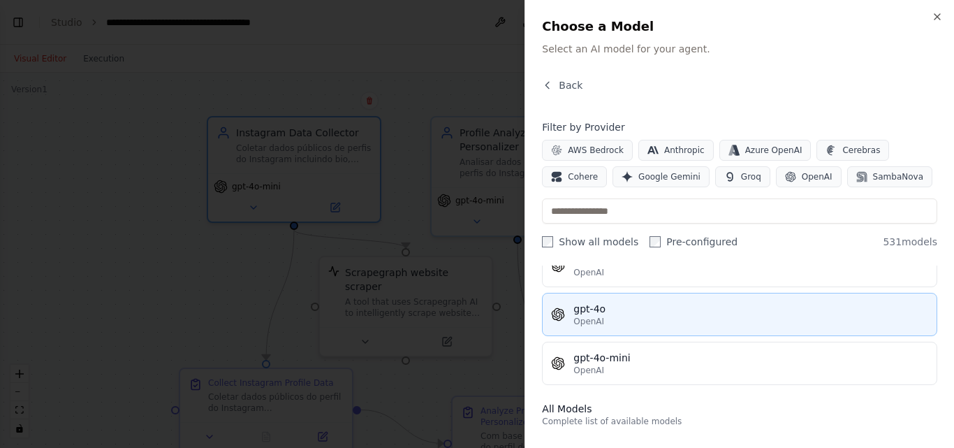
scroll to position [419, 0]
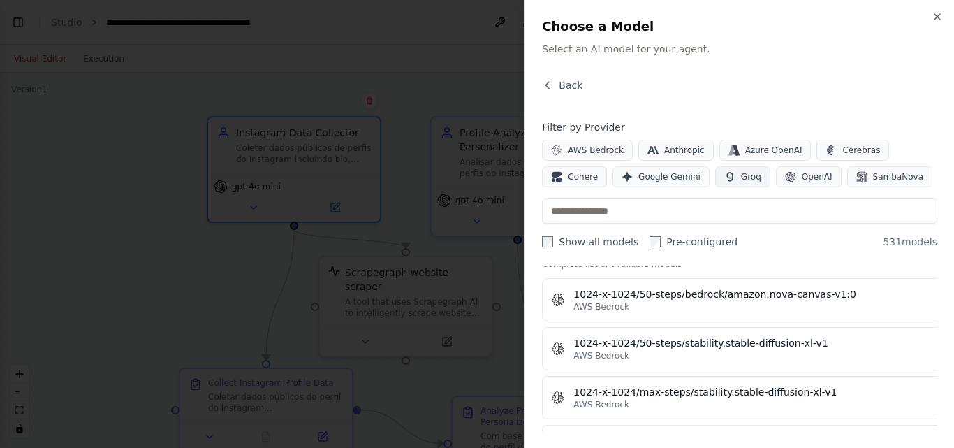
click at [727, 178] on icon "button" at bounding box center [730, 176] width 6 height 9
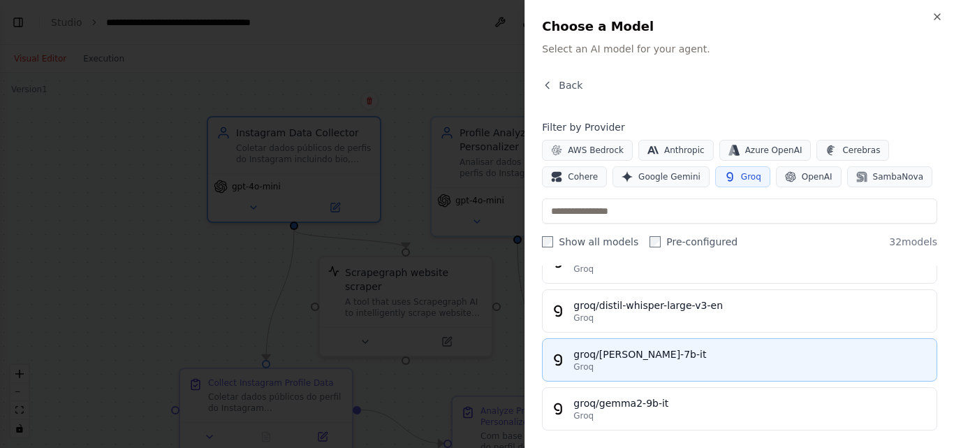
scroll to position [0, 0]
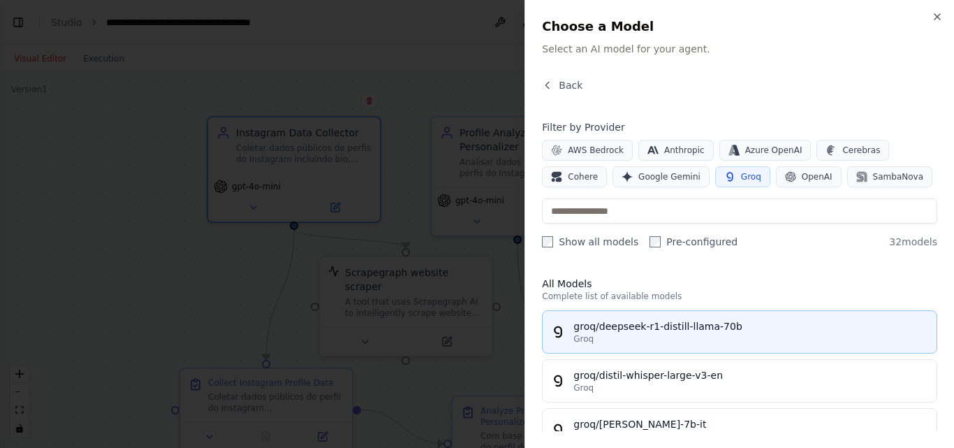
click at [710, 342] on div "Groq" at bounding box center [751, 338] width 355 height 11
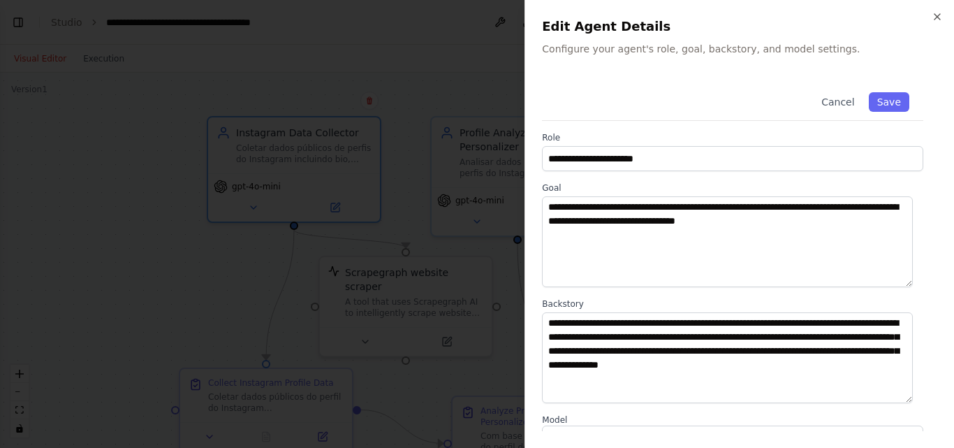
scroll to position [185, 0]
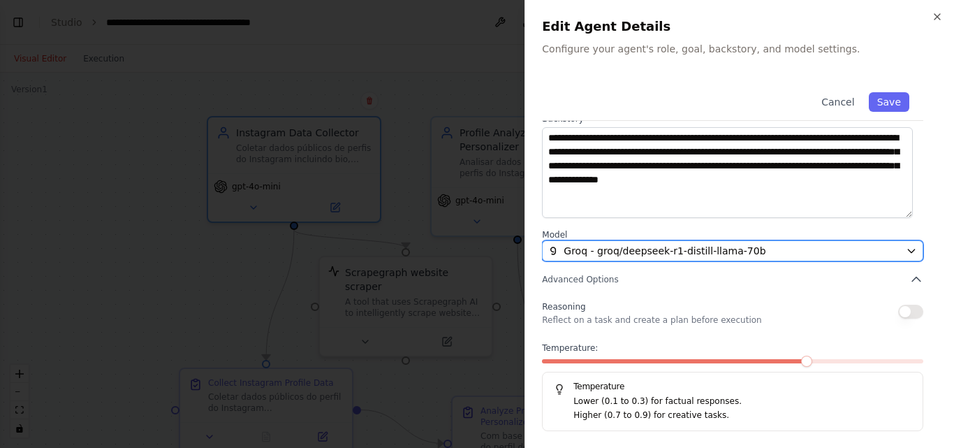
click at [723, 254] on span "Groq - groq/deepseek-r1-distill-llama-70b" at bounding box center [665, 251] width 202 height 14
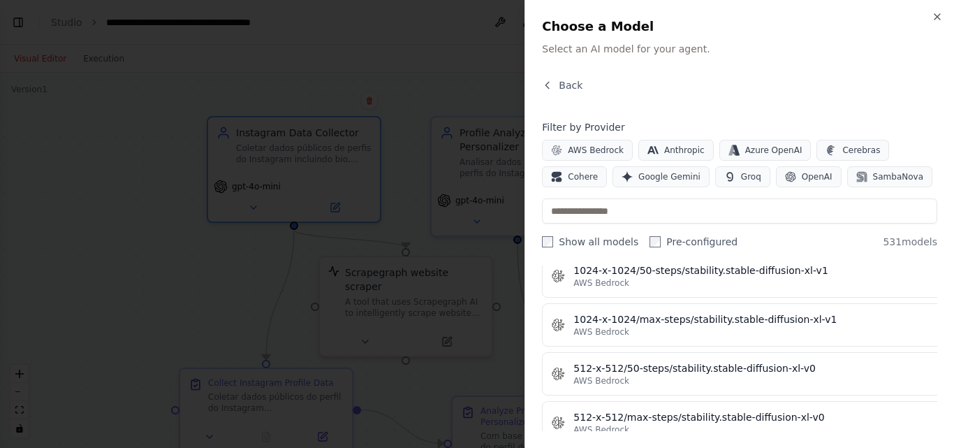
scroll to position [419, 0]
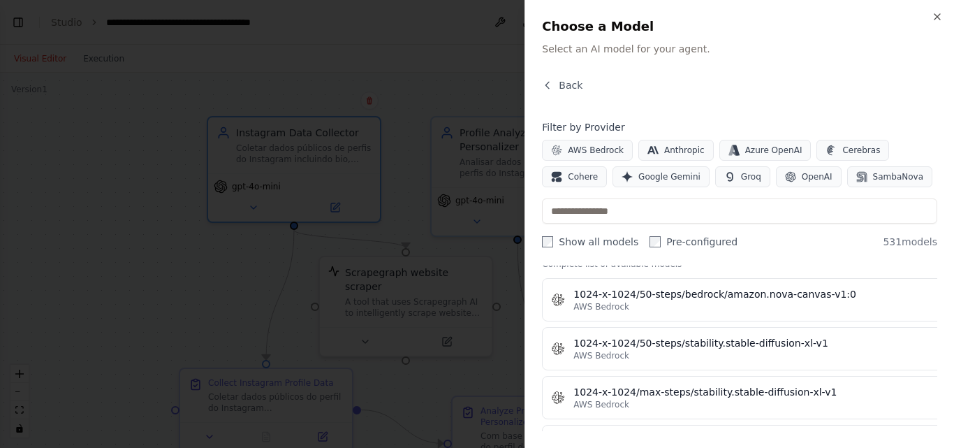
click at [720, 191] on div "Filter by Provider AWS Bedrock Anthropic Azure OpenAI Cerebras Cohere Google Ge…" at bounding box center [739, 184] width 395 height 129
click at [802, 176] on span "OpenAI" at bounding box center [817, 176] width 31 height 11
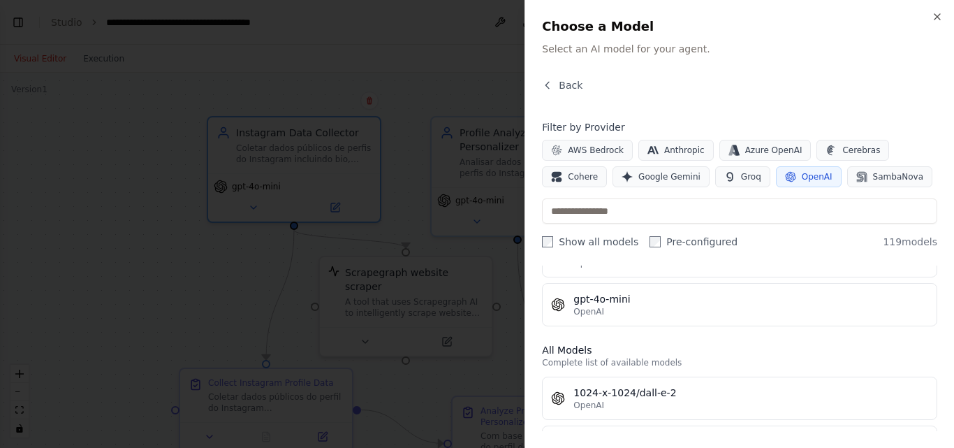
scroll to position [140, 0]
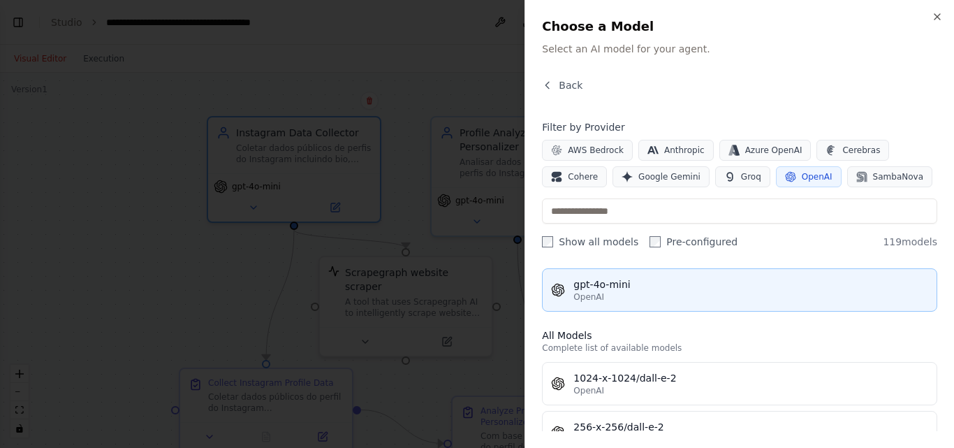
click at [628, 305] on button "gpt-4o-mini OpenAI" at bounding box center [739, 289] width 395 height 43
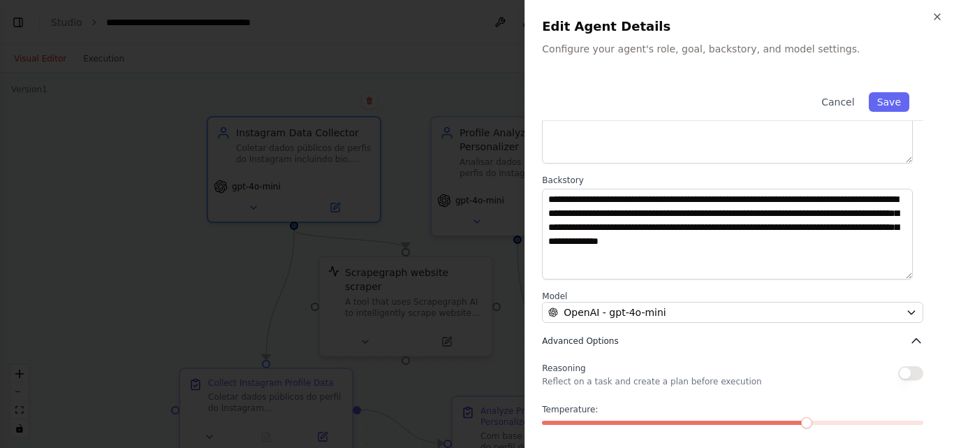
scroll to position [185, 0]
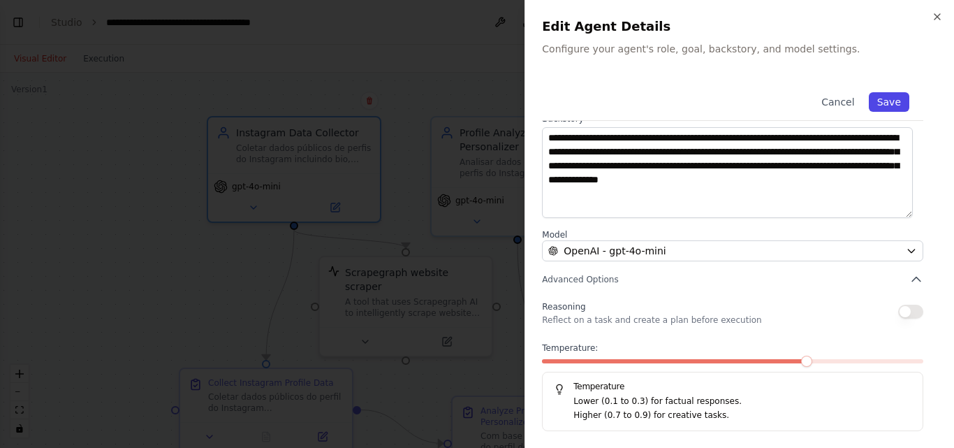
click at [886, 105] on button "Save" at bounding box center [889, 102] width 41 height 20
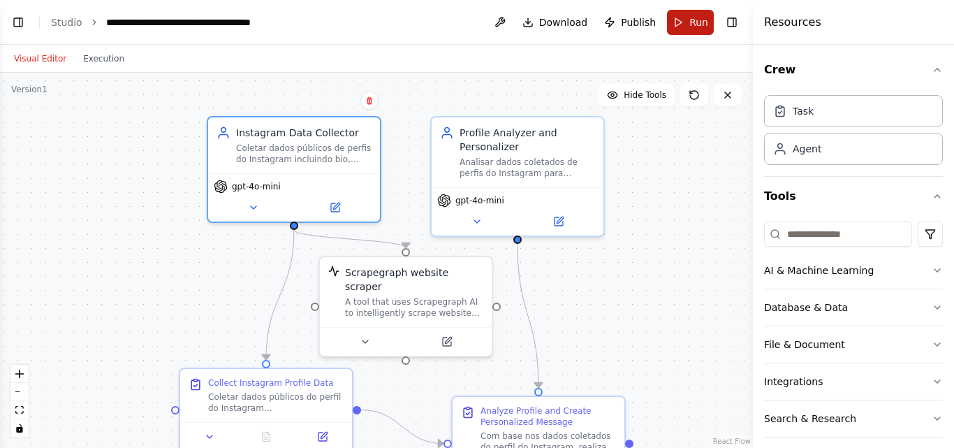
click at [681, 27] on button "Run" at bounding box center [690, 22] width 47 height 25
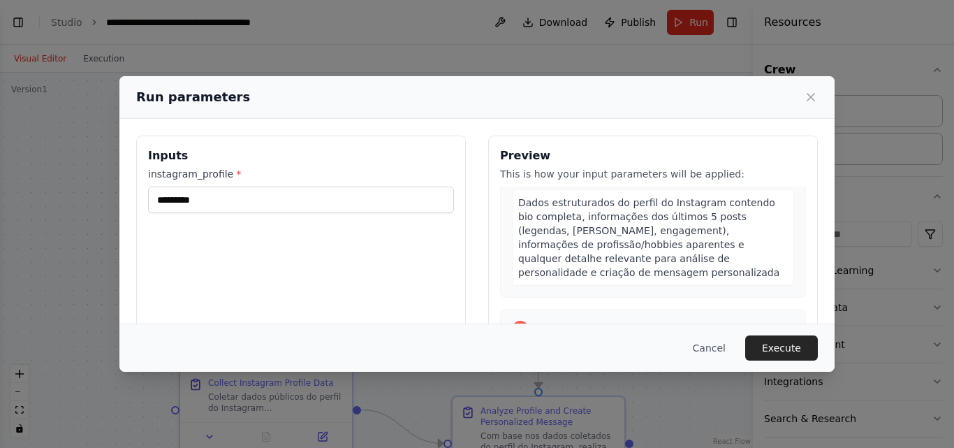
scroll to position [279, 0]
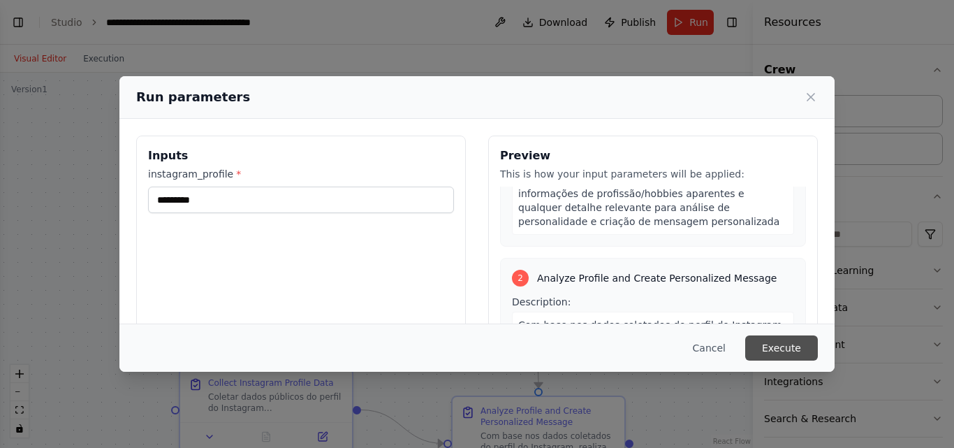
click at [775, 343] on button "Execute" at bounding box center [781, 347] width 73 height 25
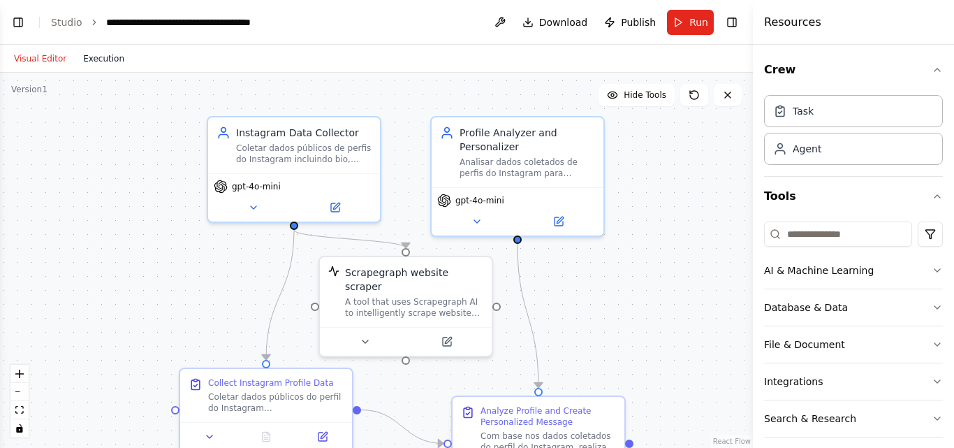
click at [81, 54] on button "Execution" at bounding box center [104, 58] width 58 height 17
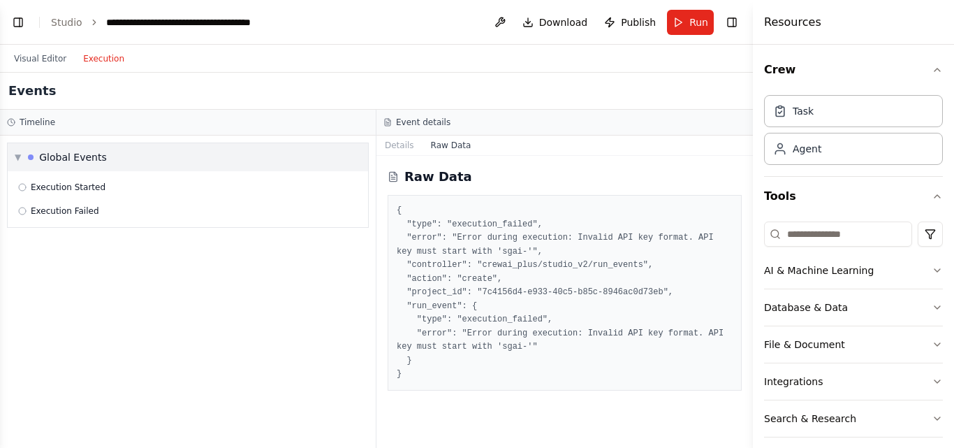
click at [17, 157] on span "▼" at bounding box center [18, 157] width 6 height 11
click at [17, 157] on span "▶" at bounding box center [18, 157] width 6 height 11
click at [66, 217] on div "Execution Failed" at bounding box center [187, 211] width 349 height 21
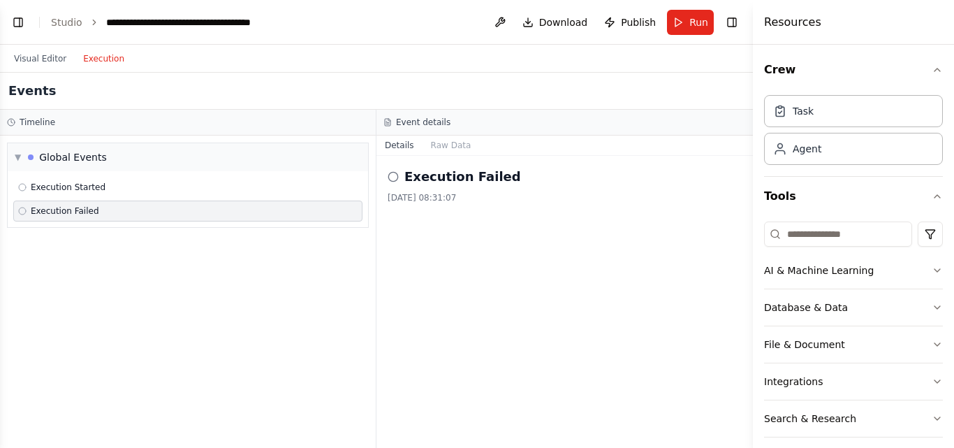
click at [394, 178] on icon at bounding box center [393, 176] width 11 height 11
click at [448, 147] on button "Raw Data" at bounding box center [451, 146] width 57 height 20
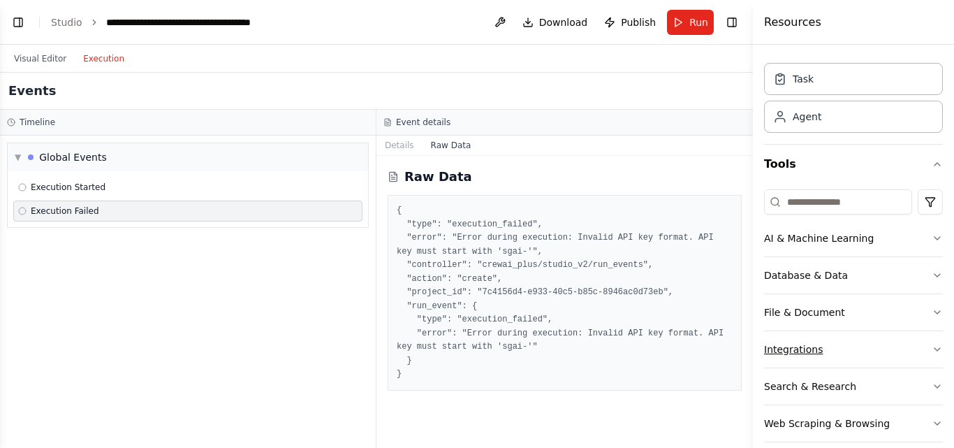
scroll to position [49, 0]
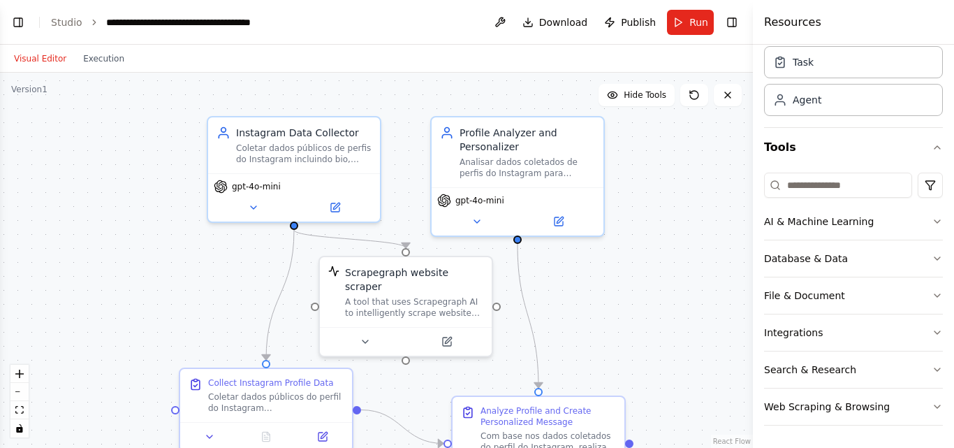
click at [48, 52] on button "Visual Editor" at bounding box center [40, 58] width 69 height 17
click at [303, 157] on div "Coletar dados públicos de perfis do Instagram incluindo bio, posts recentes, ha…" at bounding box center [304, 151] width 136 height 22
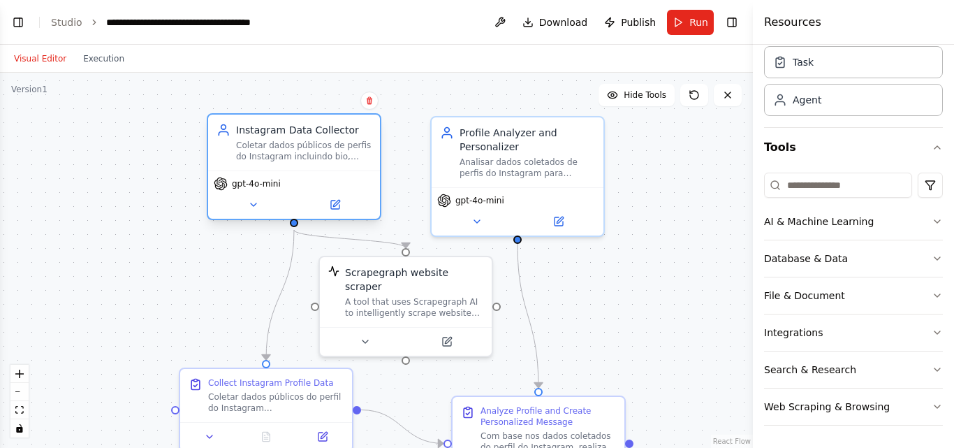
click at [303, 157] on div "Coletar dados públicos de perfis do Instagram incluindo bio, posts recentes, ha…" at bounding box center [304, 151] width 136 height 22
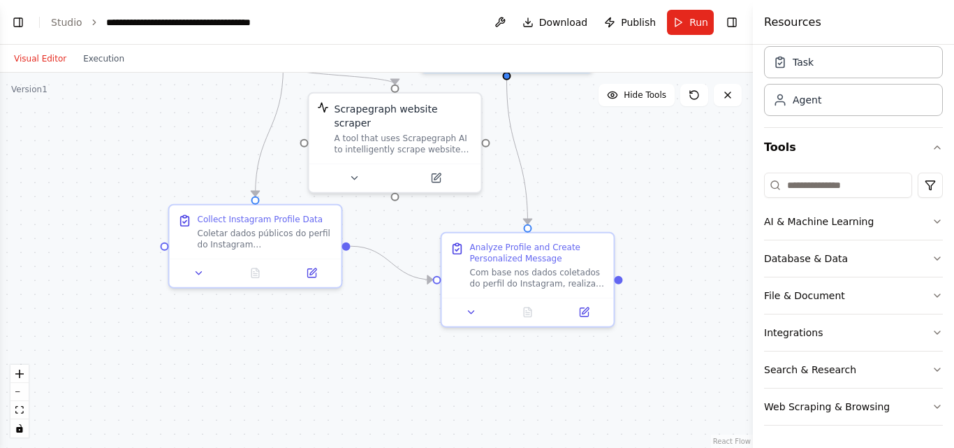
drag, startPoint x: 611, startPoint y: 335, endPoint x: 618, endPoint y: 122, distance: 213.9
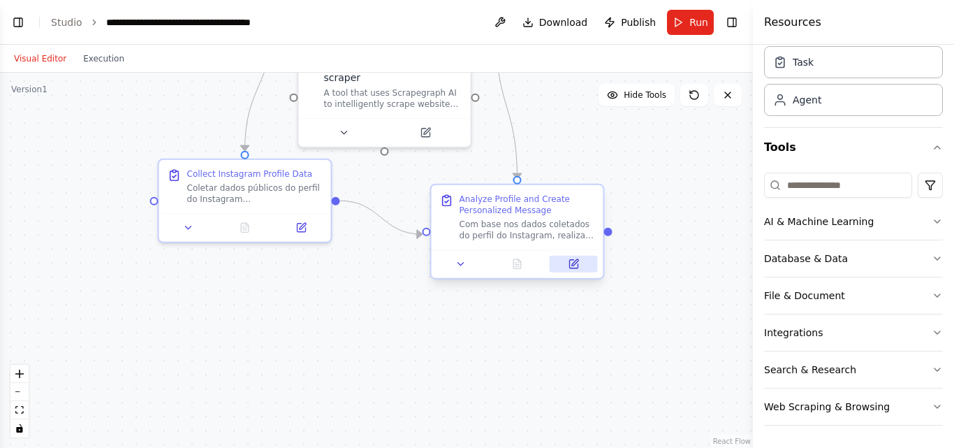
click at [581, 270] on button at bounding box center [574, 264] width 48 height 17
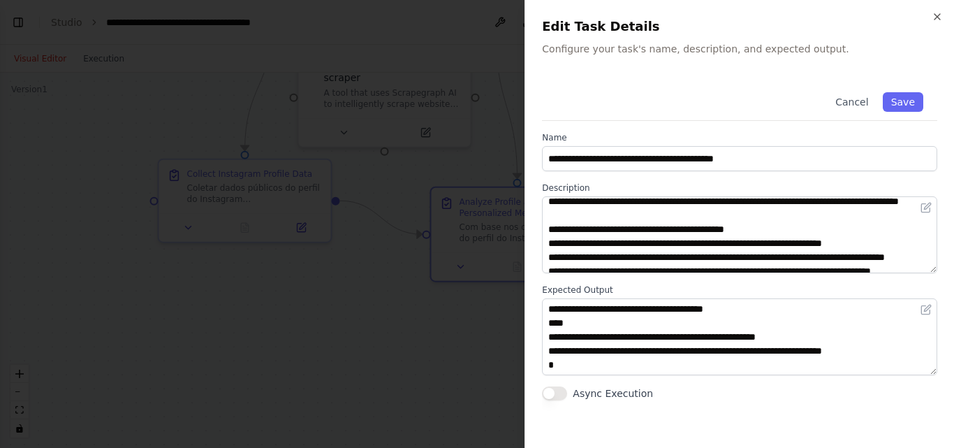
scroll to position [0, 0]
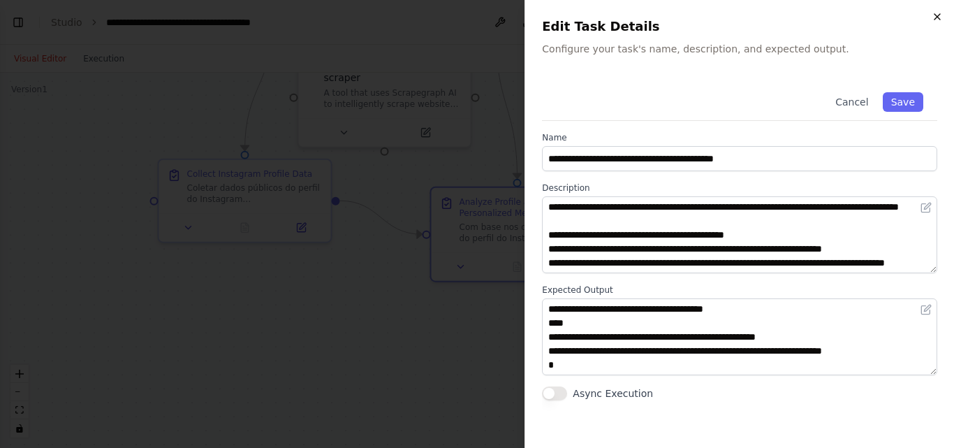
click at [943, 20] on icon "button" at bounding box center [937, 16] width 11 height 11
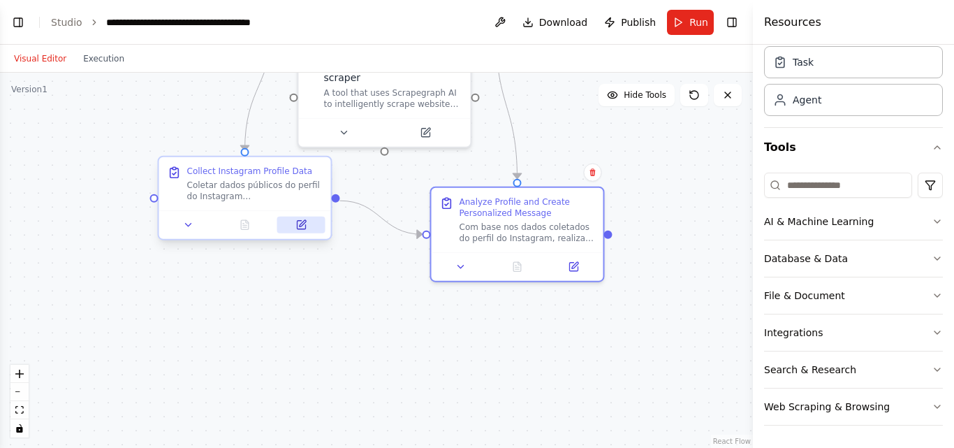
click at [309, 226] on button at bounding box center [301, 225] width 48 height 17
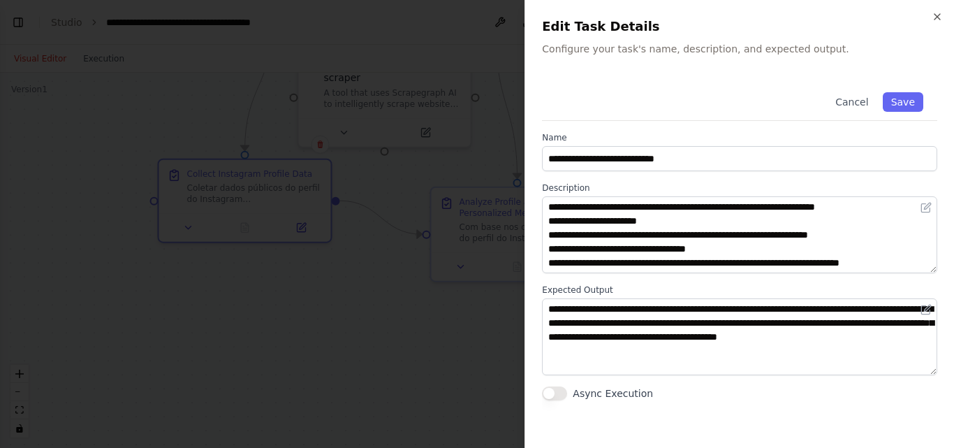
click at [944, 12] on div "**********" at bounding box center [740, 224] width 430 height 448
click at [931, 24] on h2 "Edit Task Details" at bounding box center [739, 27] width 395 height 20
click at [933, 18] on icon "button" at bounding box center [937, 16] width 11 height 11
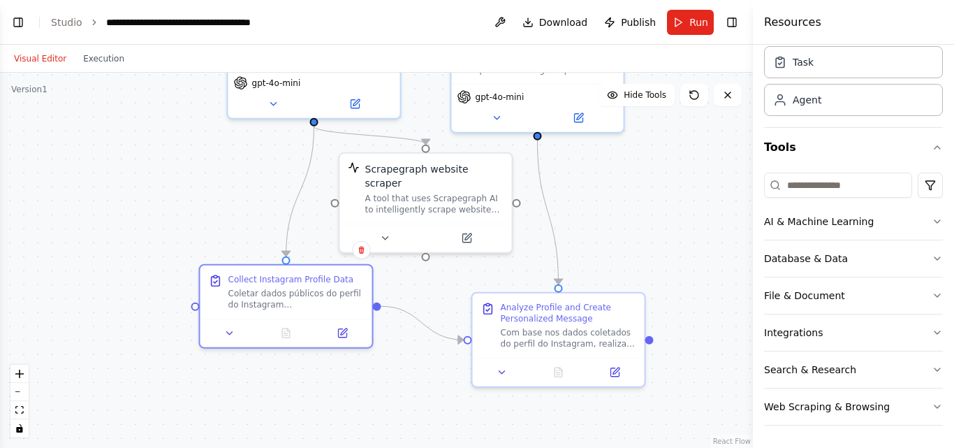
drag, startPoint x: 589, startPoint y: 180, endPoint x: 621, endPoint y: 293, distance: 118.3
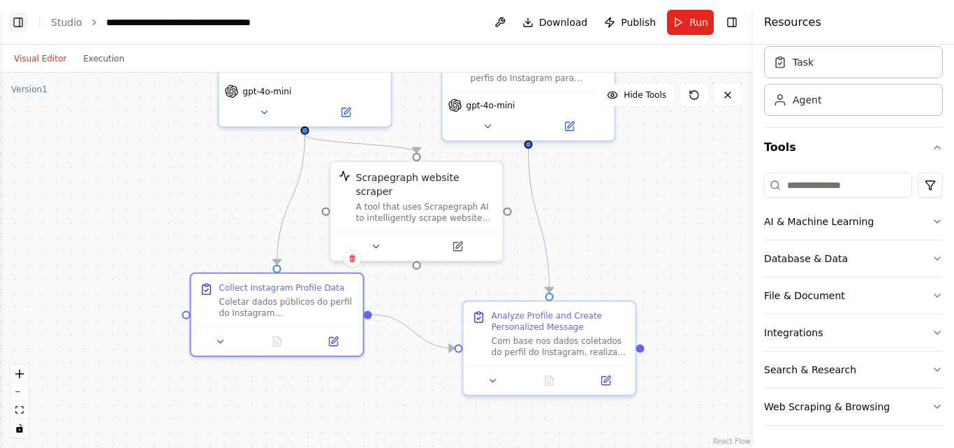
click at [17, 24] on button "Toggle Left Sidebar" at bounding box center [18, 23] width 20 height 20
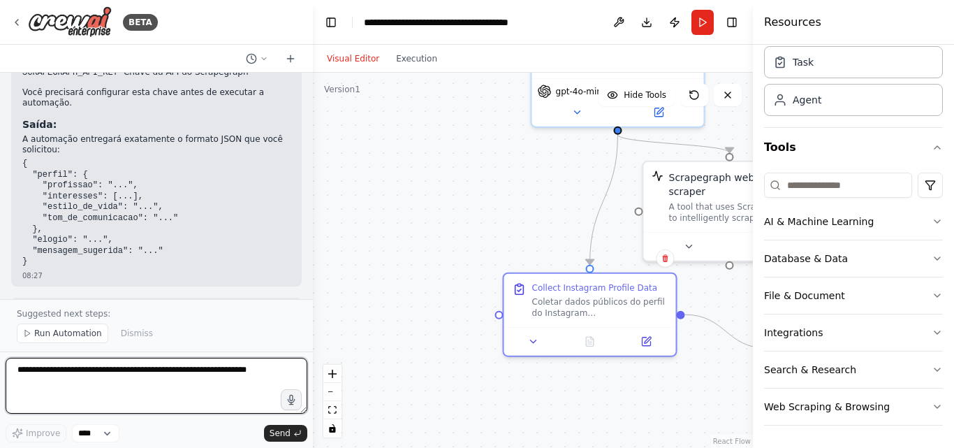
click at [154, 367] on textarea at bounding box center [157, 386] width 302 height 56
type textarea "**********"
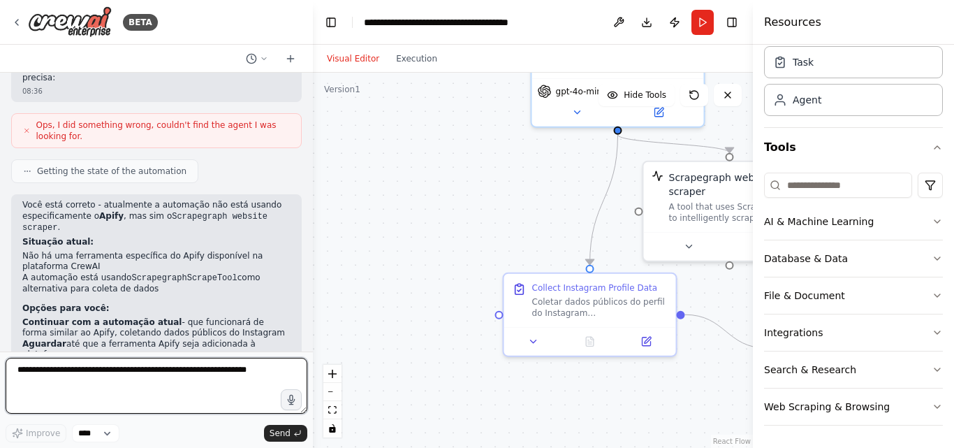
scroll to position [2387, 0]
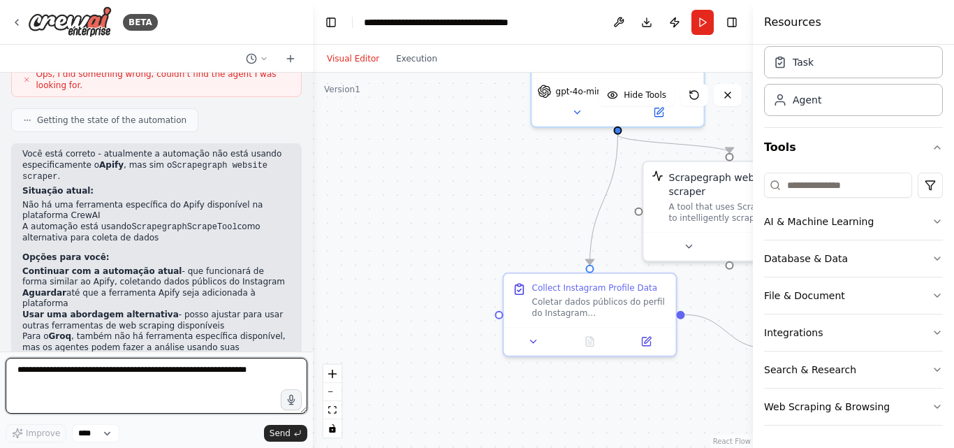
click at [140, 365] on textarea at bounding box center [157, 386] width 302 height 56
type textarea "**********"
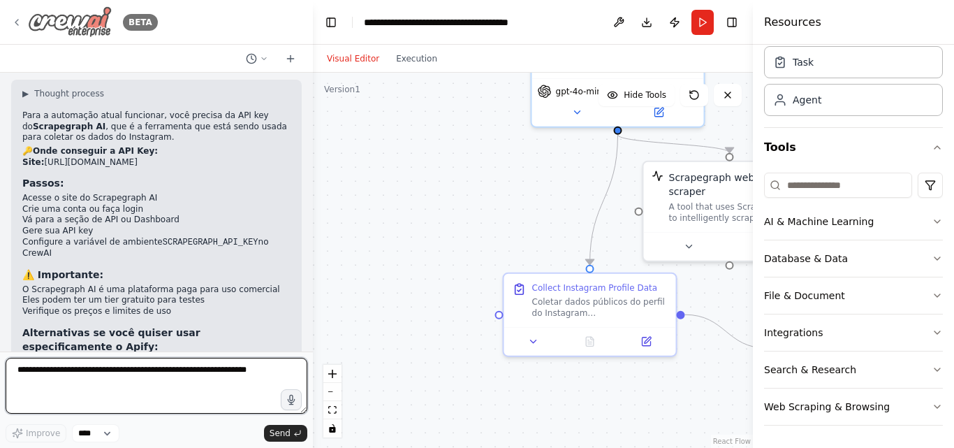
scroll to position [2863, 0]
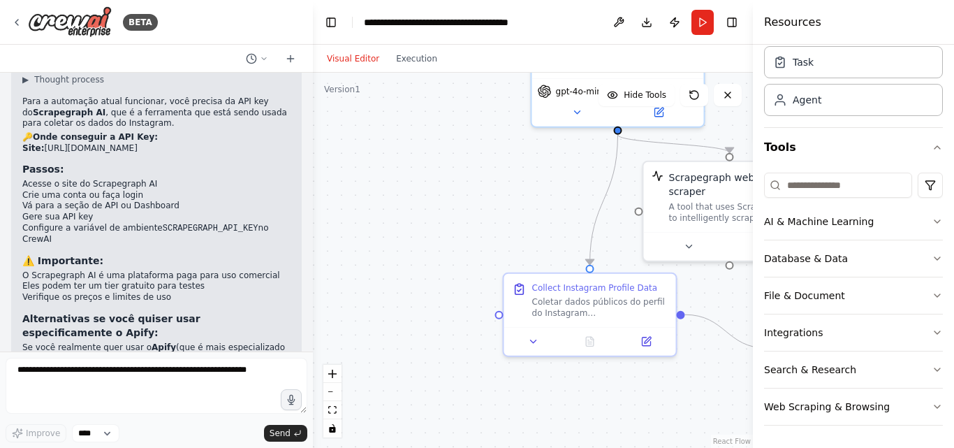
click at [216, 29] on div "BETA" at bounding box center [156, 22] width 313 height 45
